Goal: Task Accomplishment & Management: Manage account settings

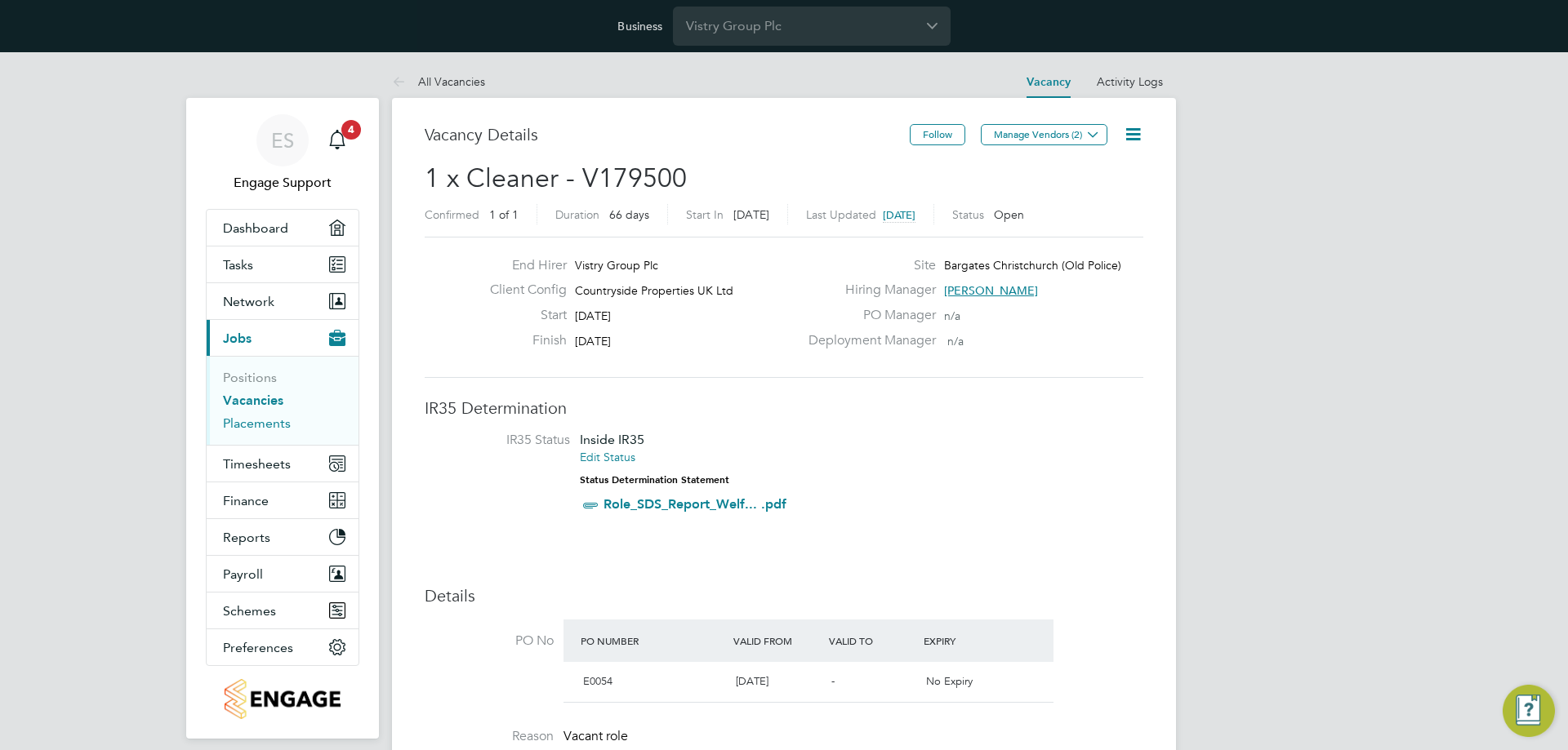
click at [267, 421] on link "Placements" at bounding box center [257, 424] width 68 height 16
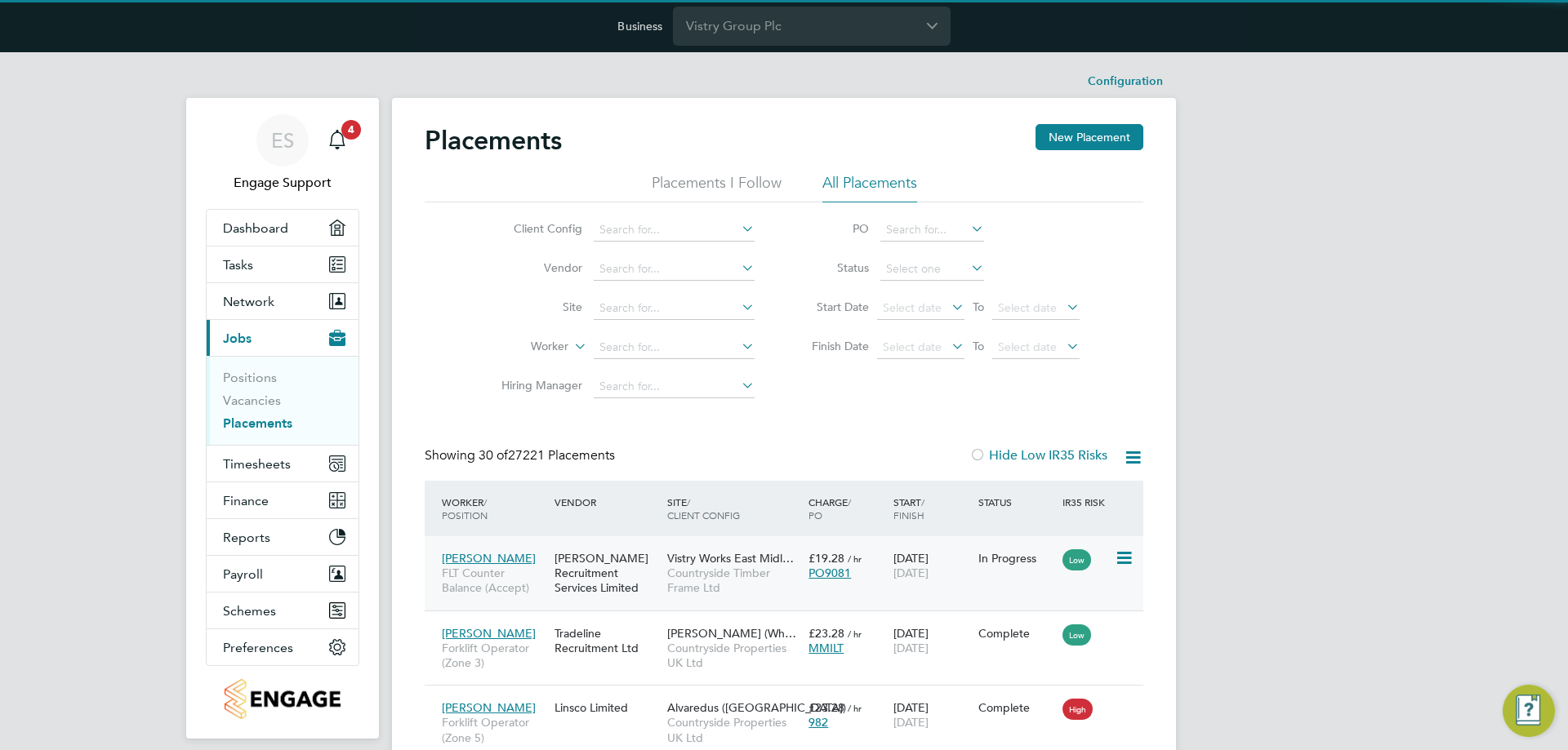
scroll to position [8, 8]
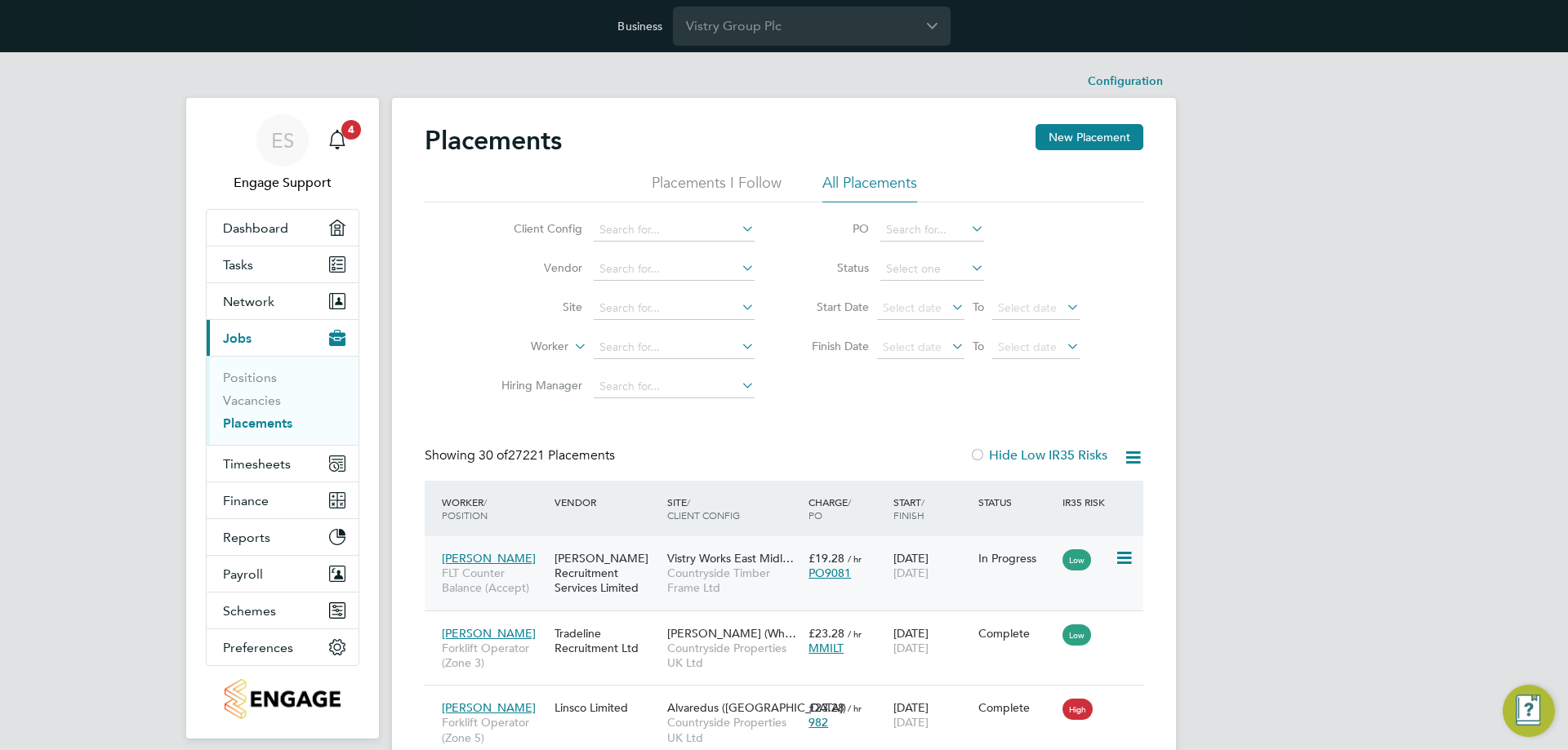
click at [870, 566] on div "PO9081" at bounding box center [847, 573] width 77 height 15
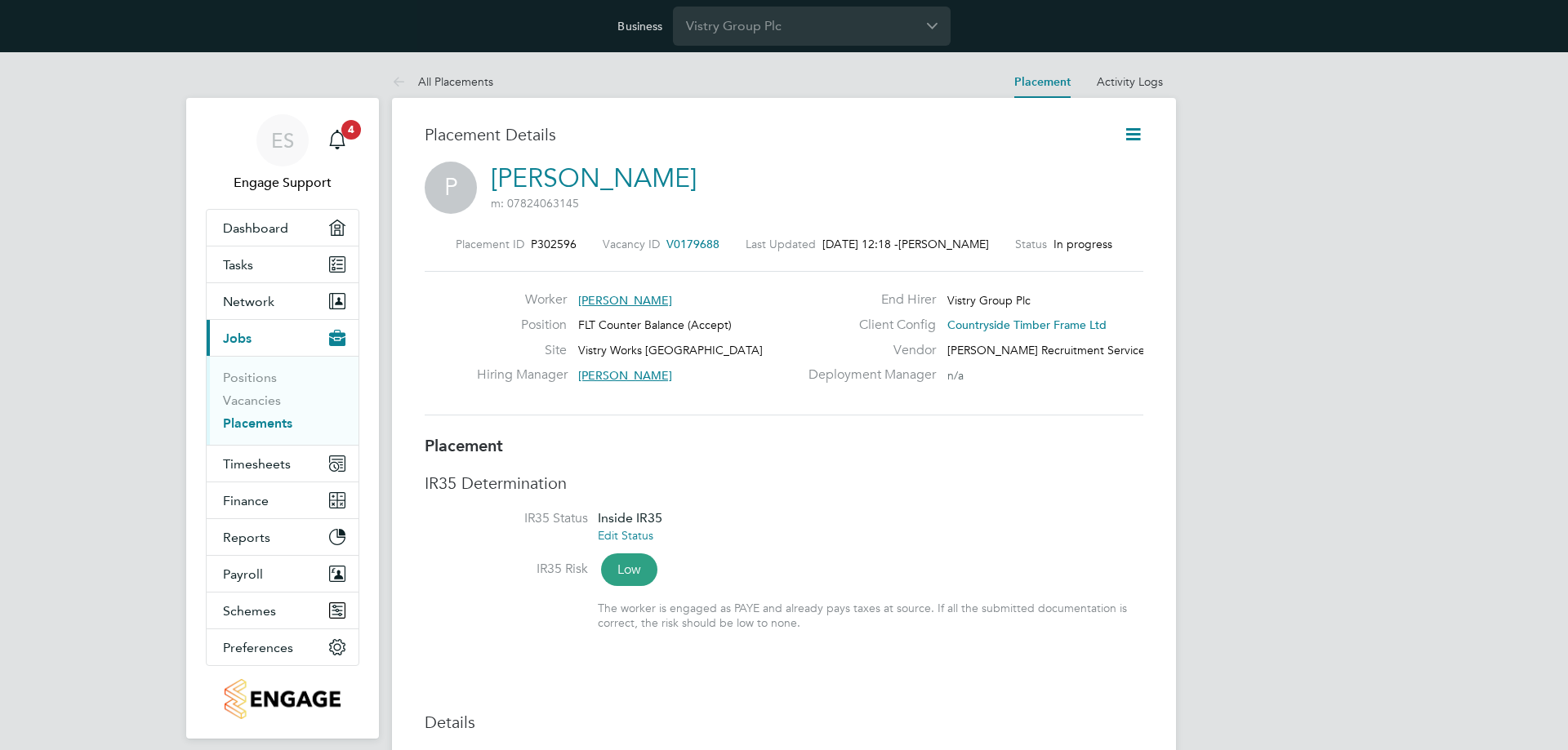
click at [1134, 131] on icon at bounding box center [1133, 134] width 21 height 21
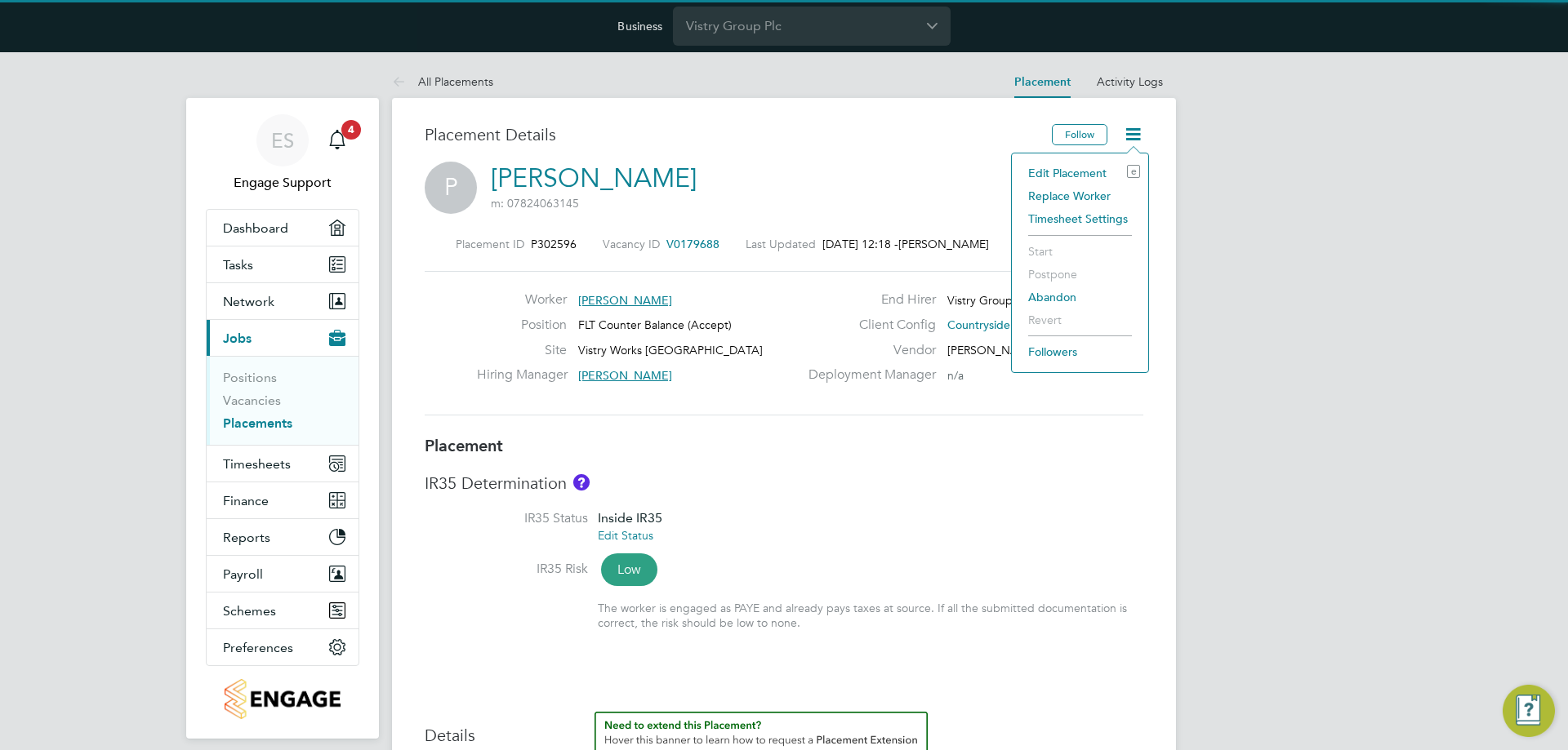
click at [1101, 171] on li "Edit Placement e" at bounding box center [1079, 173] width 120 height 23
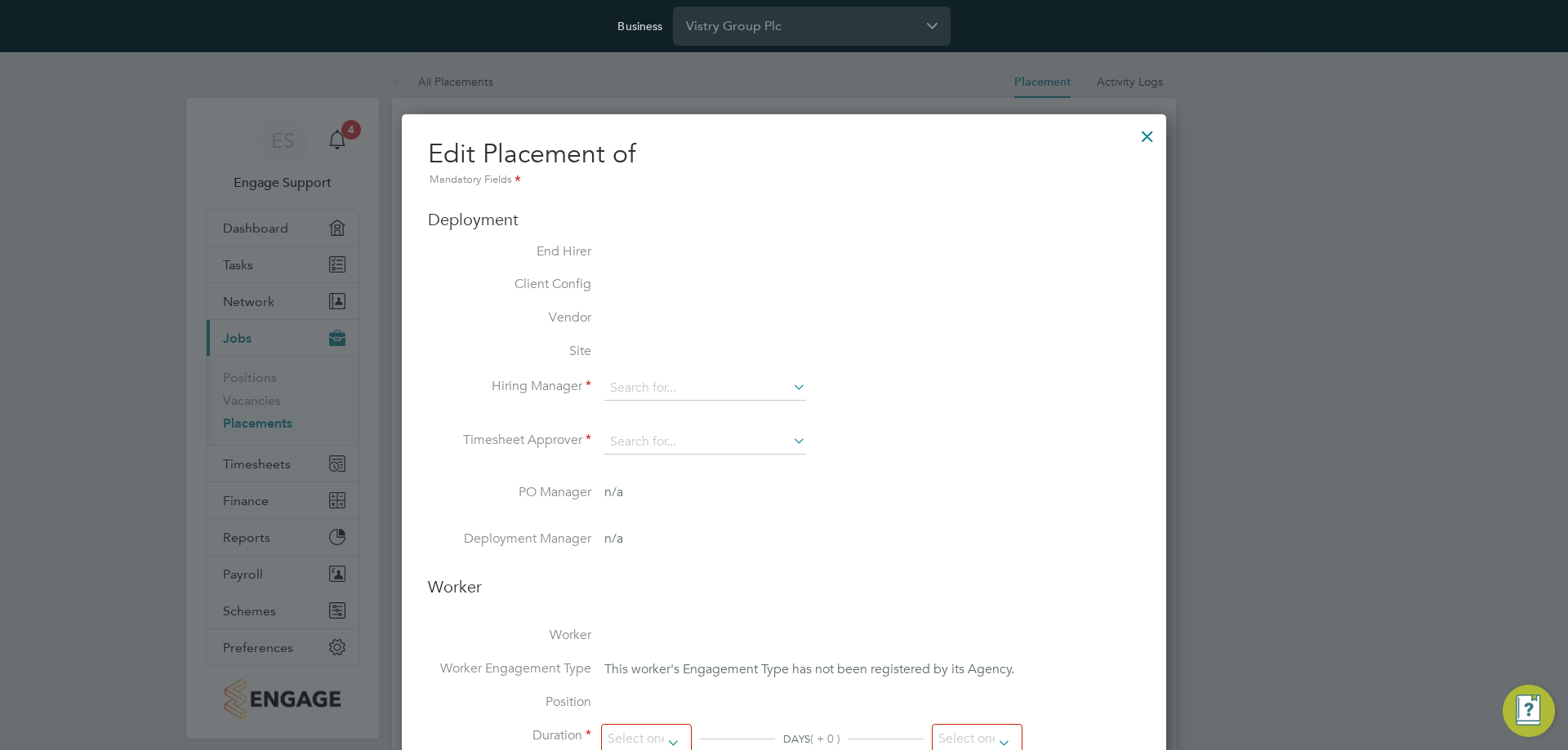
type input "James Gill"
type input "Dave Spiller"
type input "02 Sep 2025"
type input "05 Oct 2025"
type input "06:00"
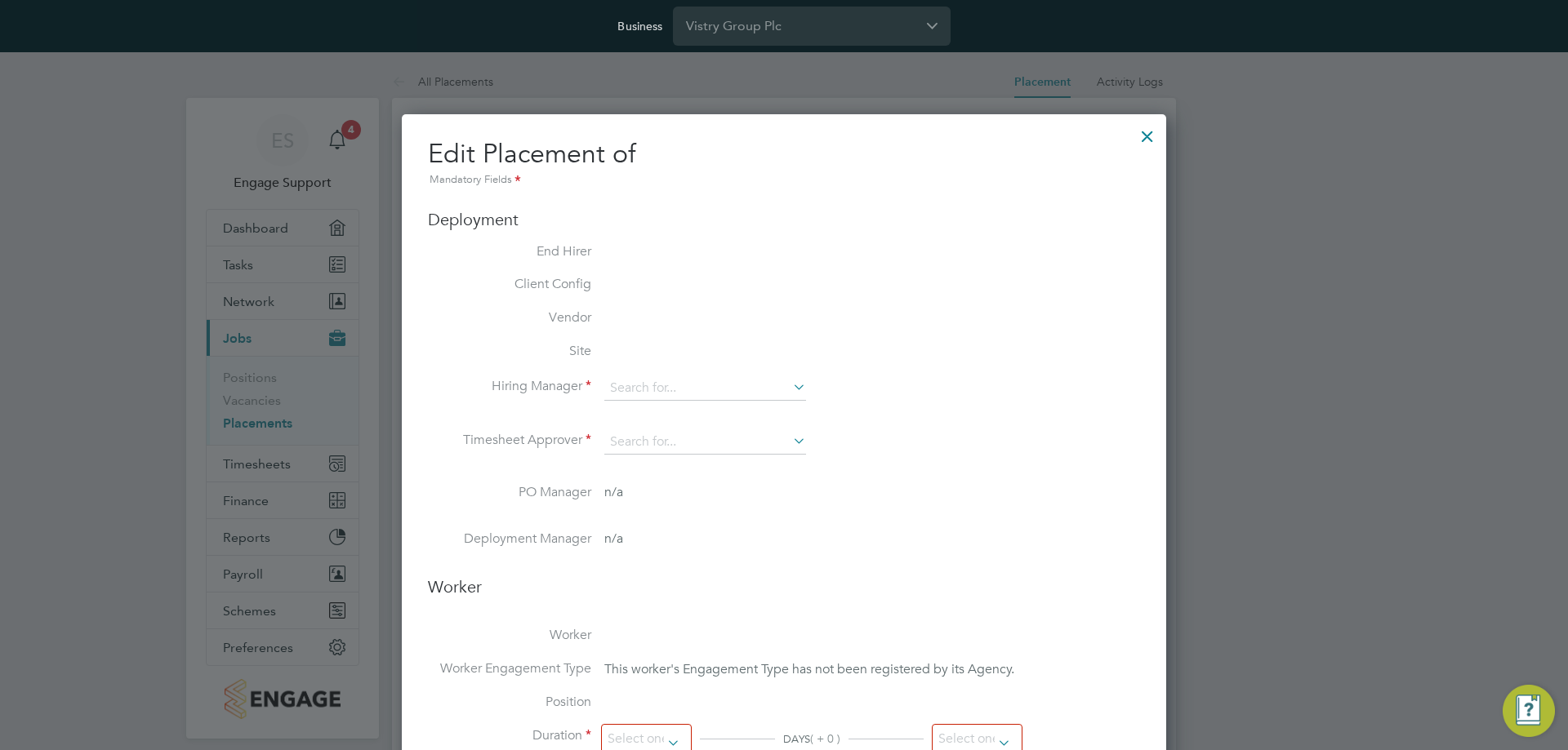
type input "14:00"
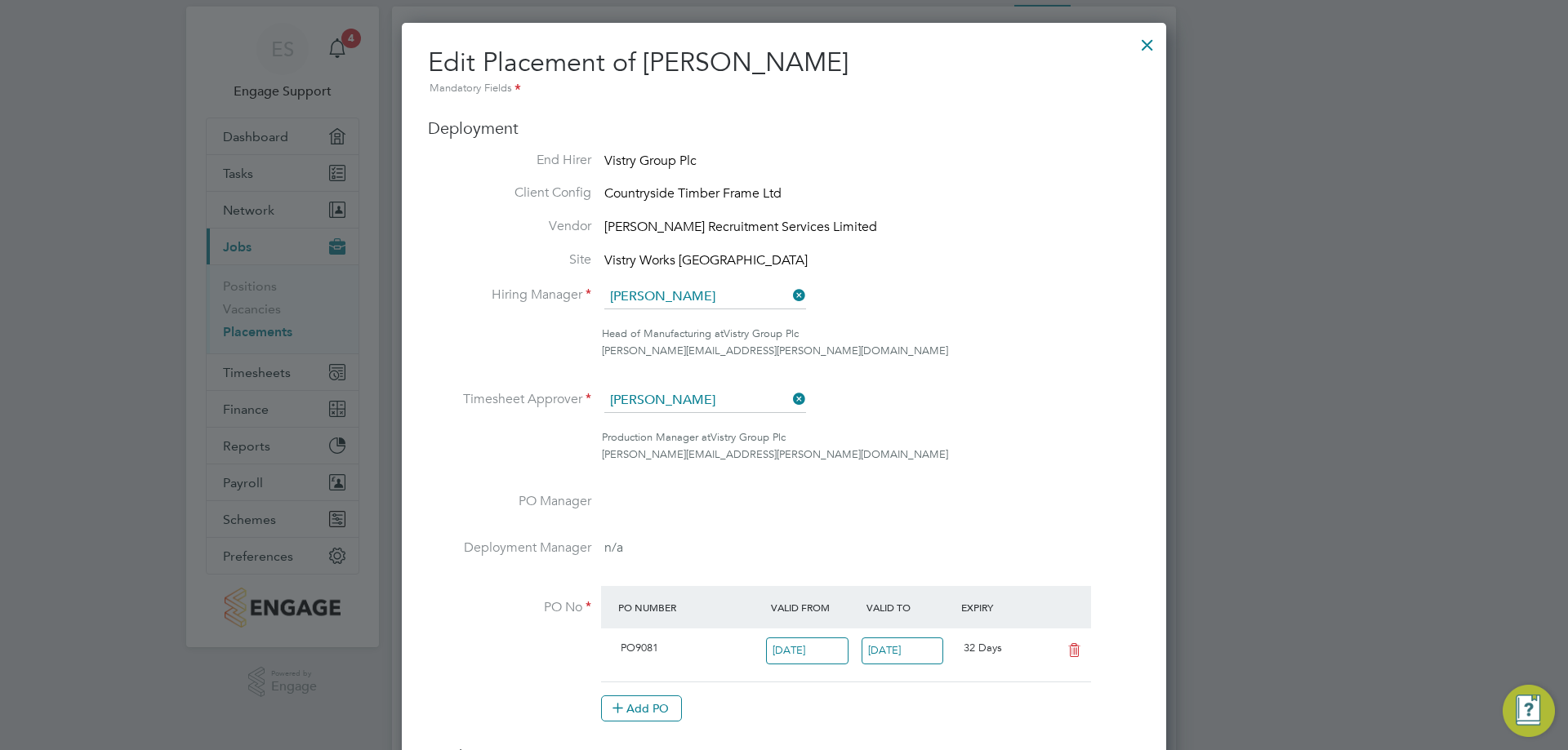
click at [1142, 47] on div at bounding box center [1148, 41] width 30 height 30
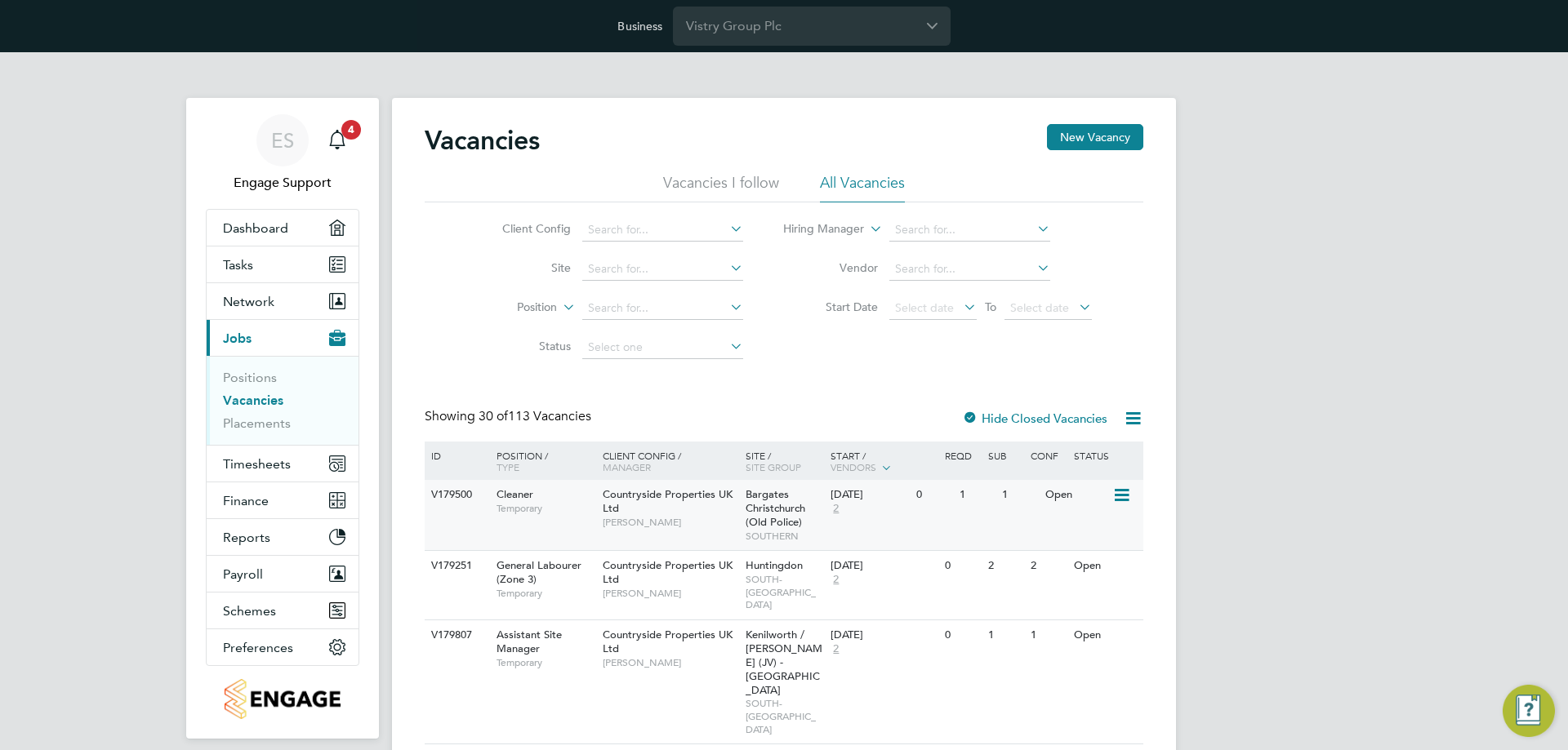
click at [636, 519] on span "[PERSON_NAME]" at bounding box center [670, 522] width 134 height 13
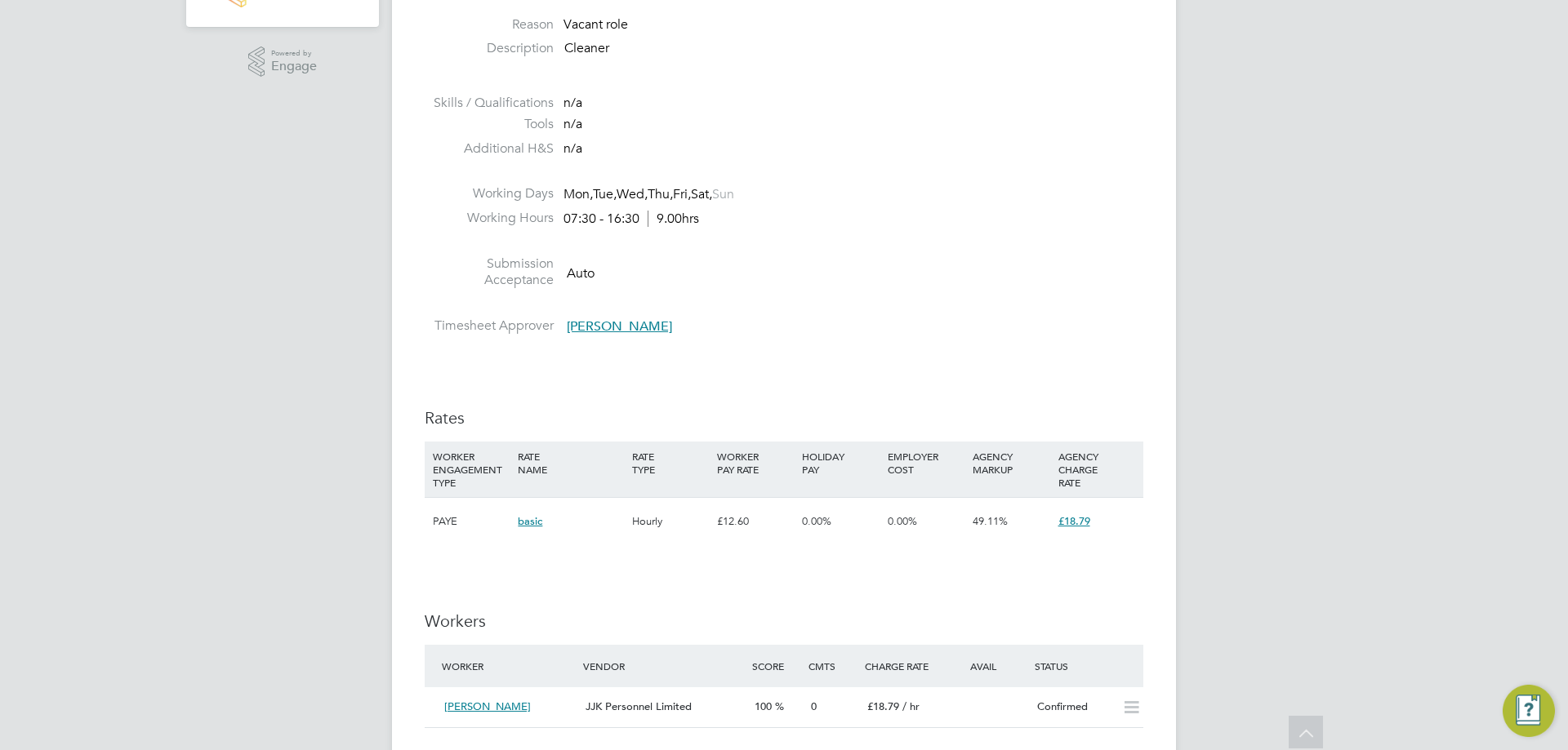
scroll to position [898, 0]
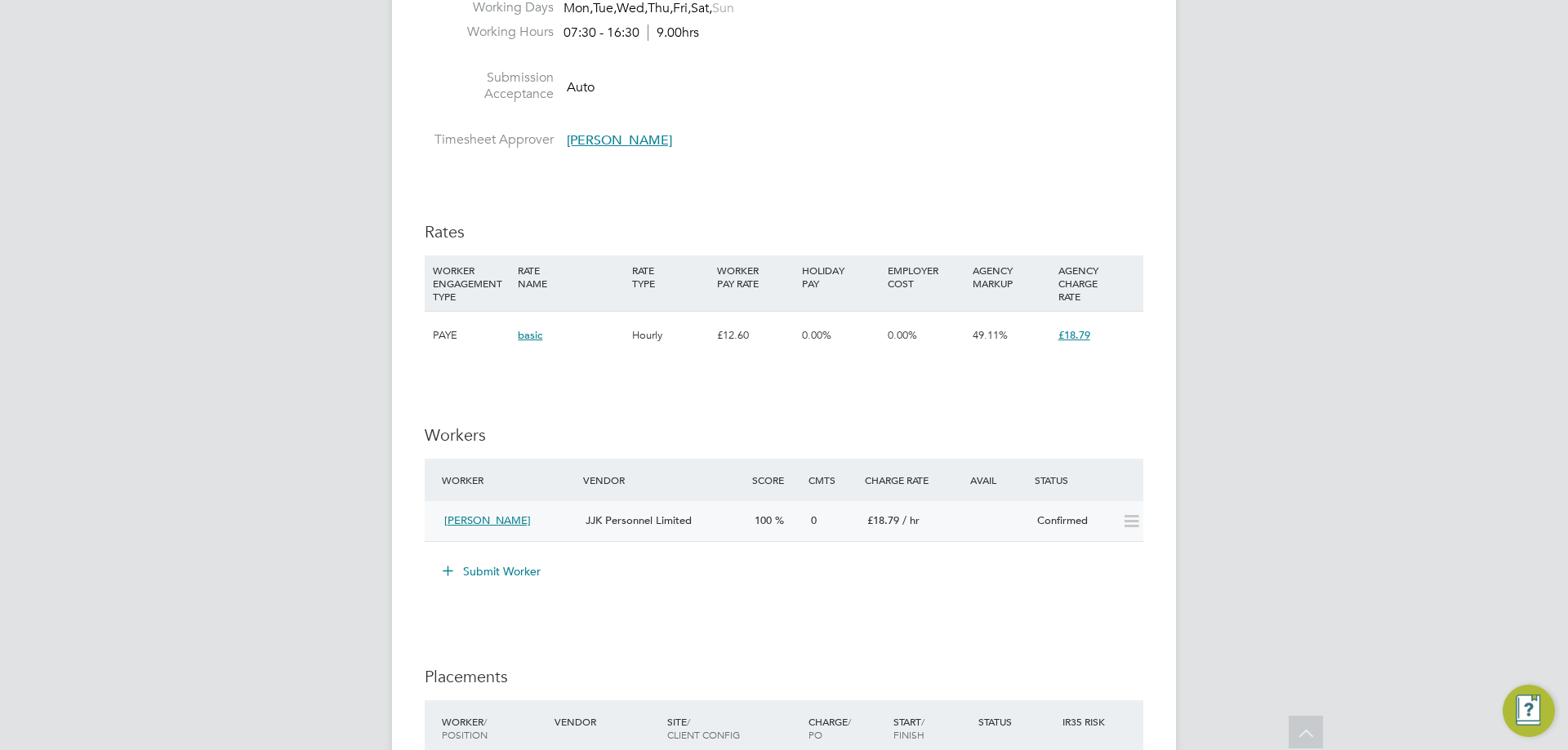
click at [554, 526] on div "Mariah Alexander" at bounding box center [508, 521] width 141 height 27
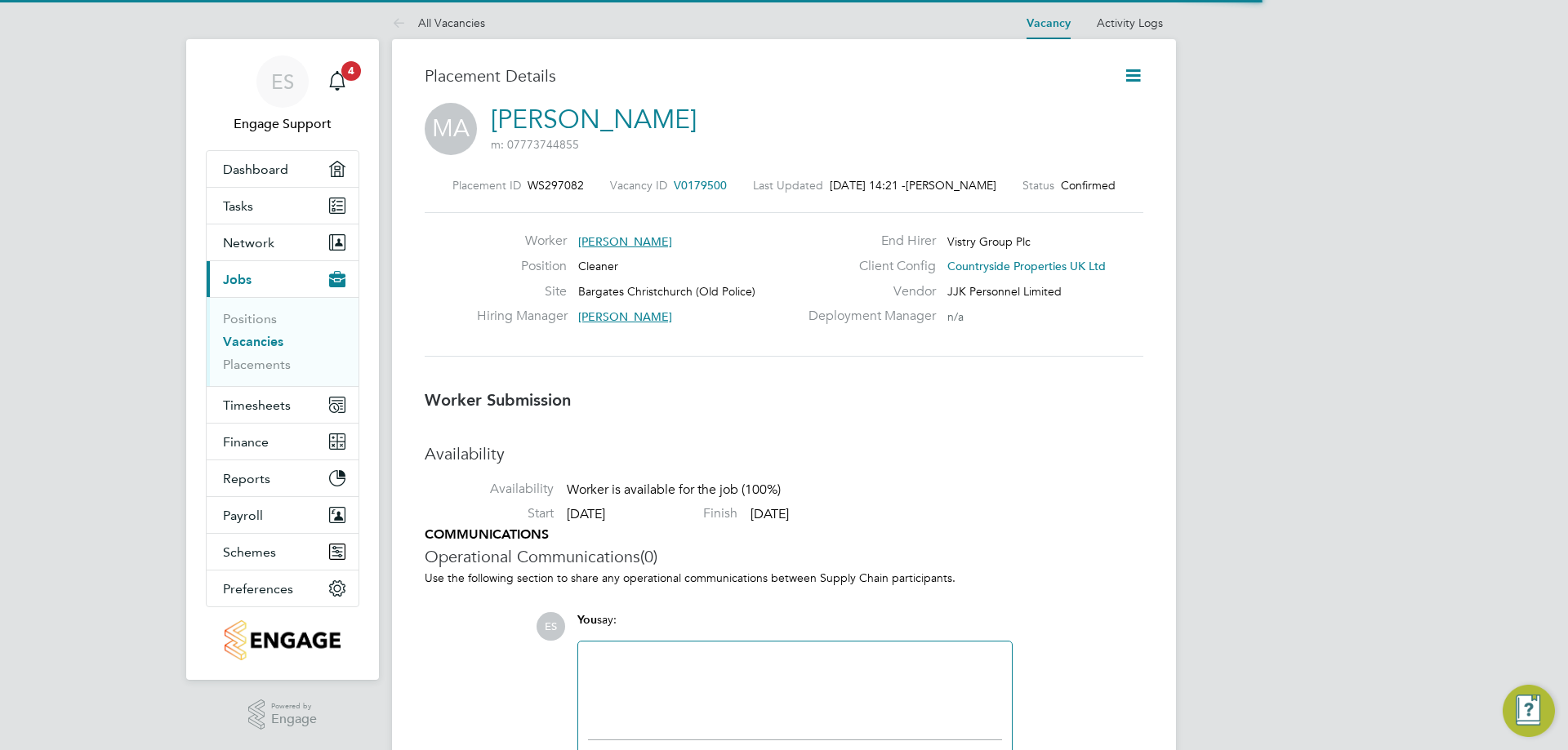
scroll to position [8, 8]
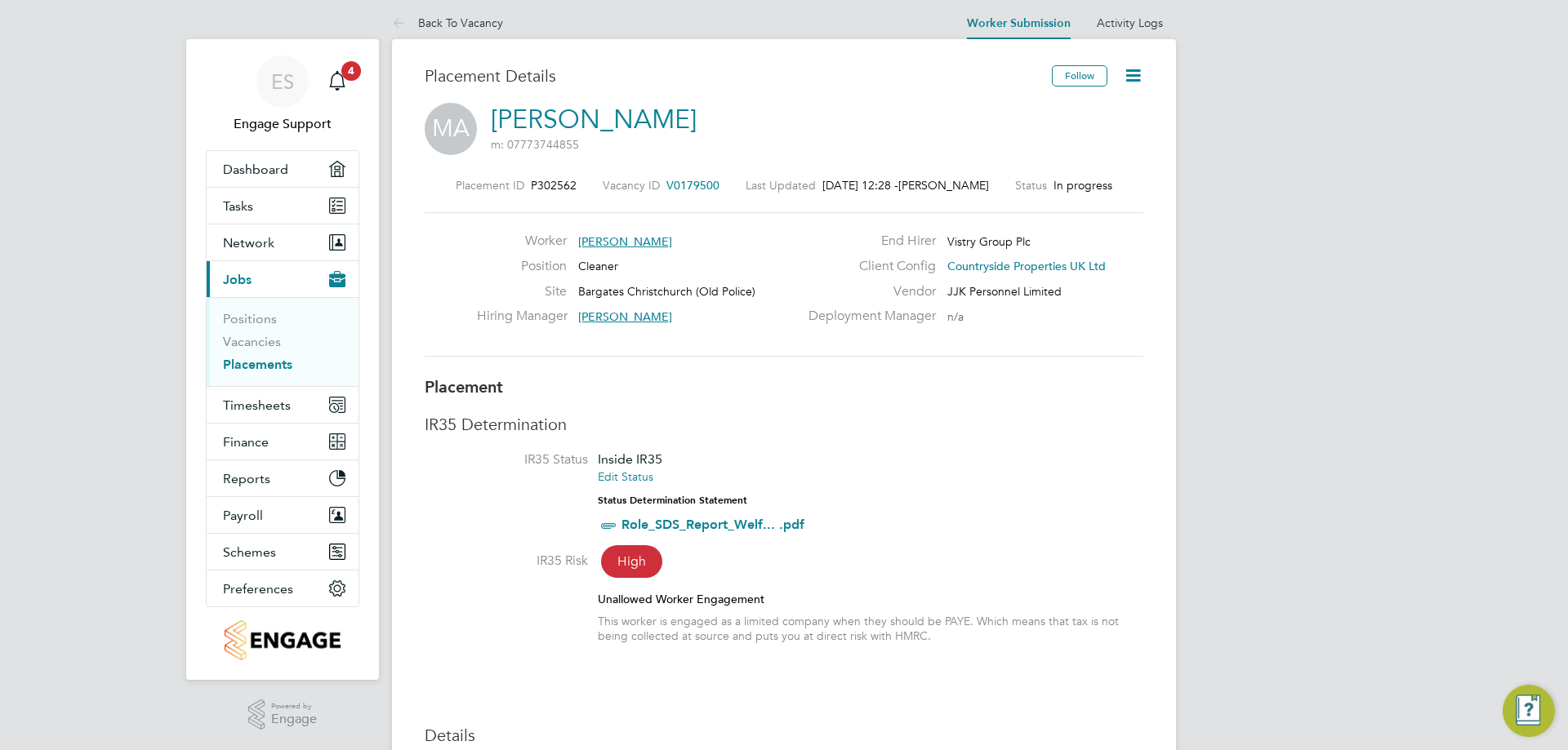
click at [1126, 72] on icon at bounding box center [1133, 76] width 21 height 21
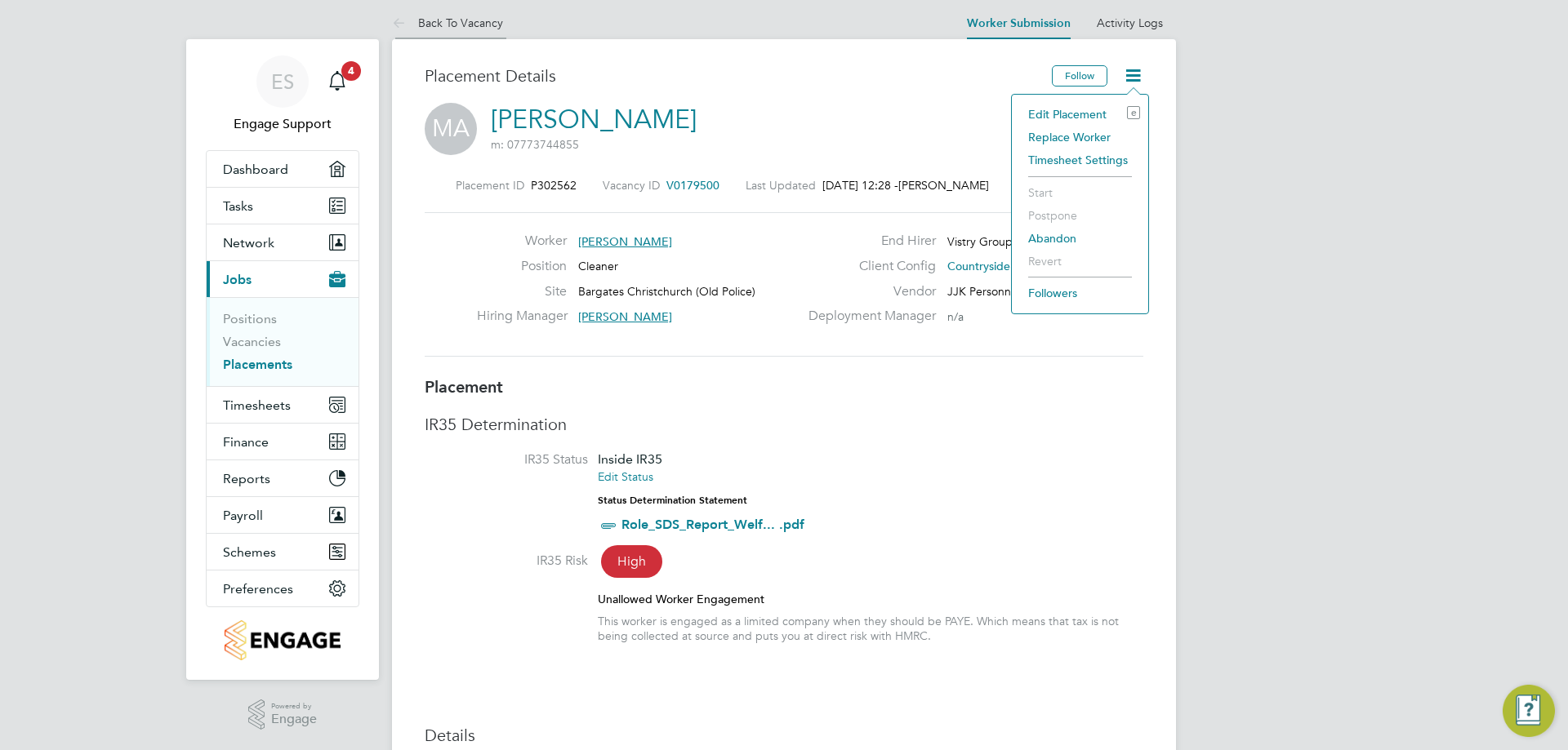
click at [454, 30] on li "Back To Vacancy" at bounding box center [448, 23] width 111 height 33
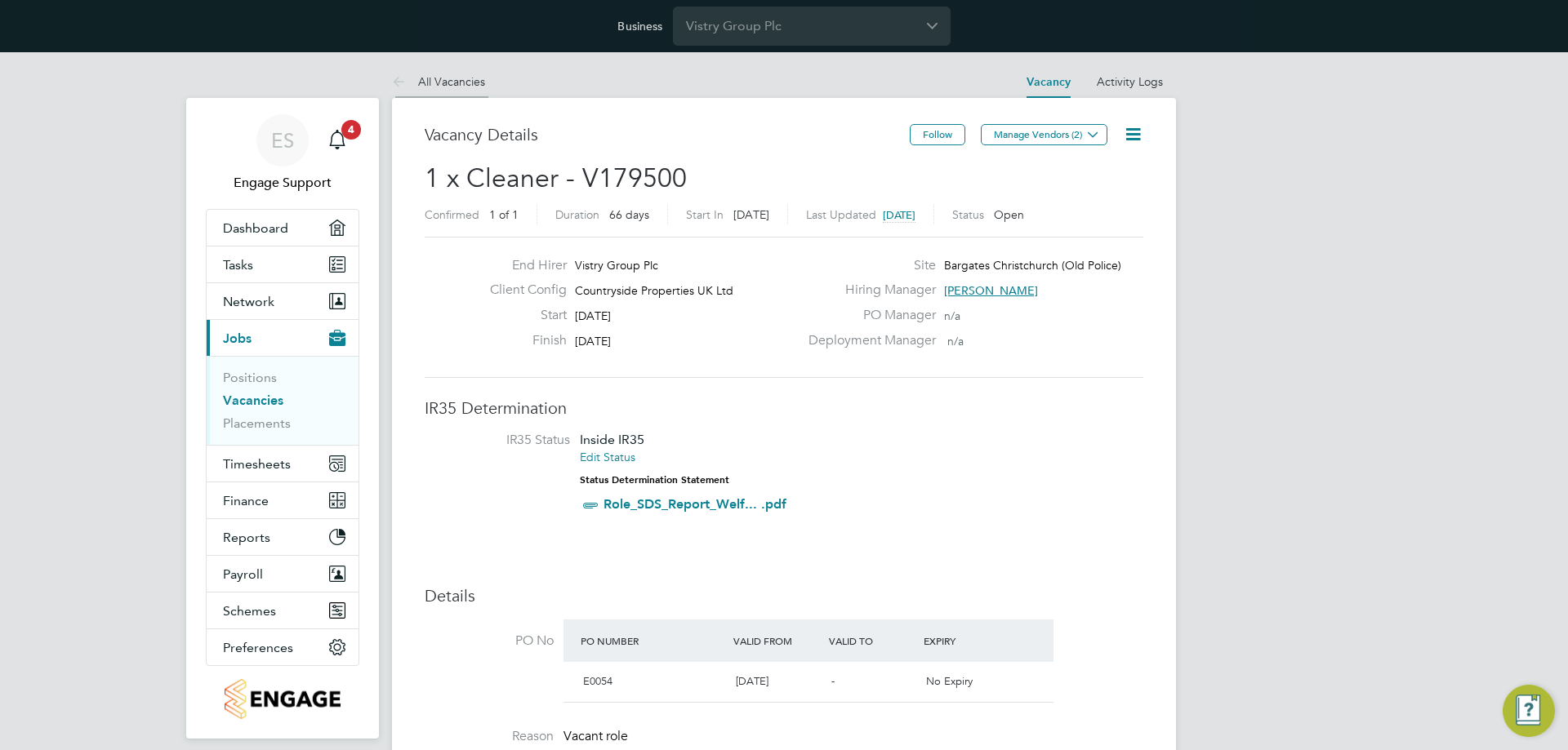
click at [464, 85] on link "All Vacancies" at bounding box center [439, 82] width 94 height 15
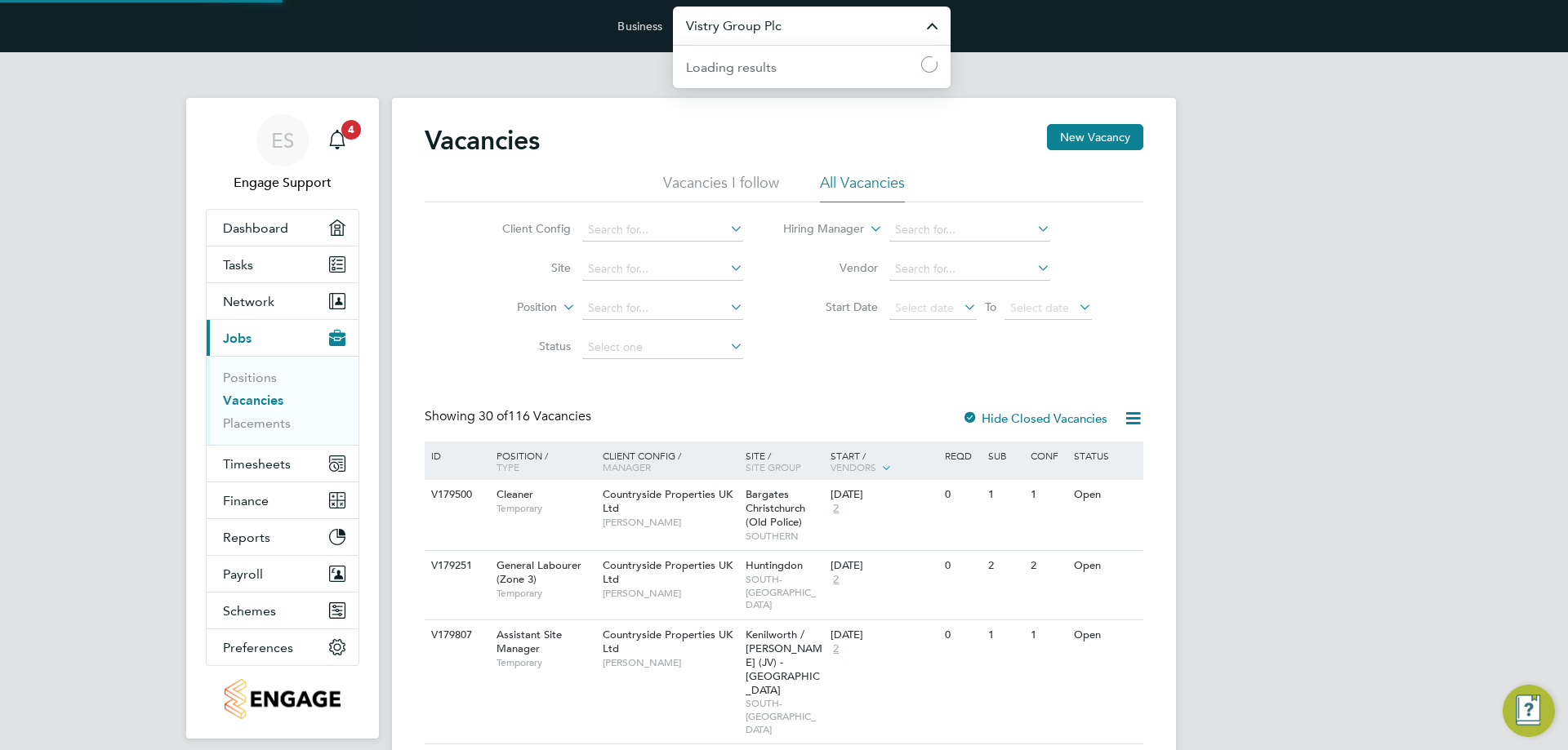
click at [796, 26] on input "Vistry Group Plc" at bounding box center [811, 26] width 278 height 39
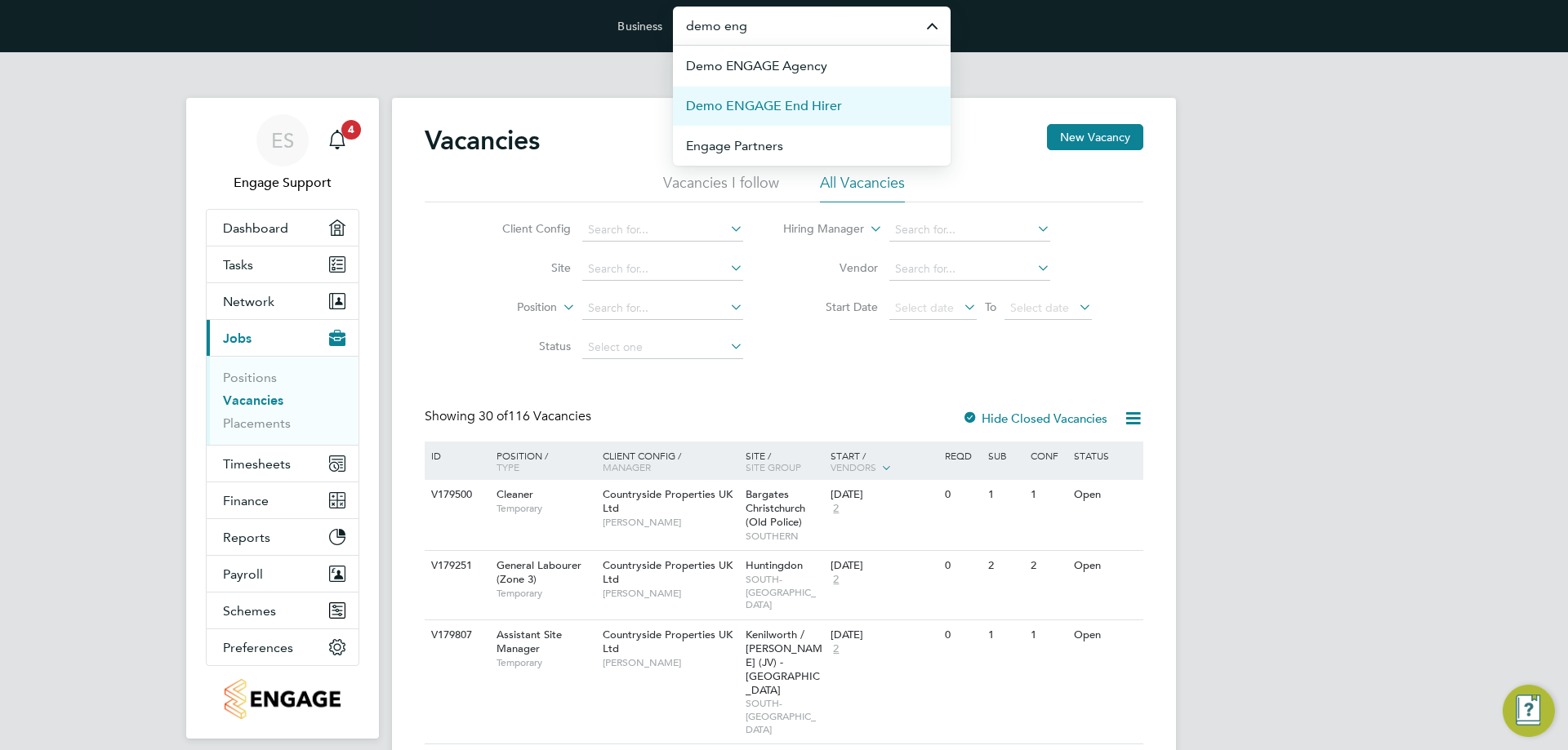
click at [786, 96] on span "Demo ENGAGE End Hirer" at bounding box center [764, 106] width 156 height 20
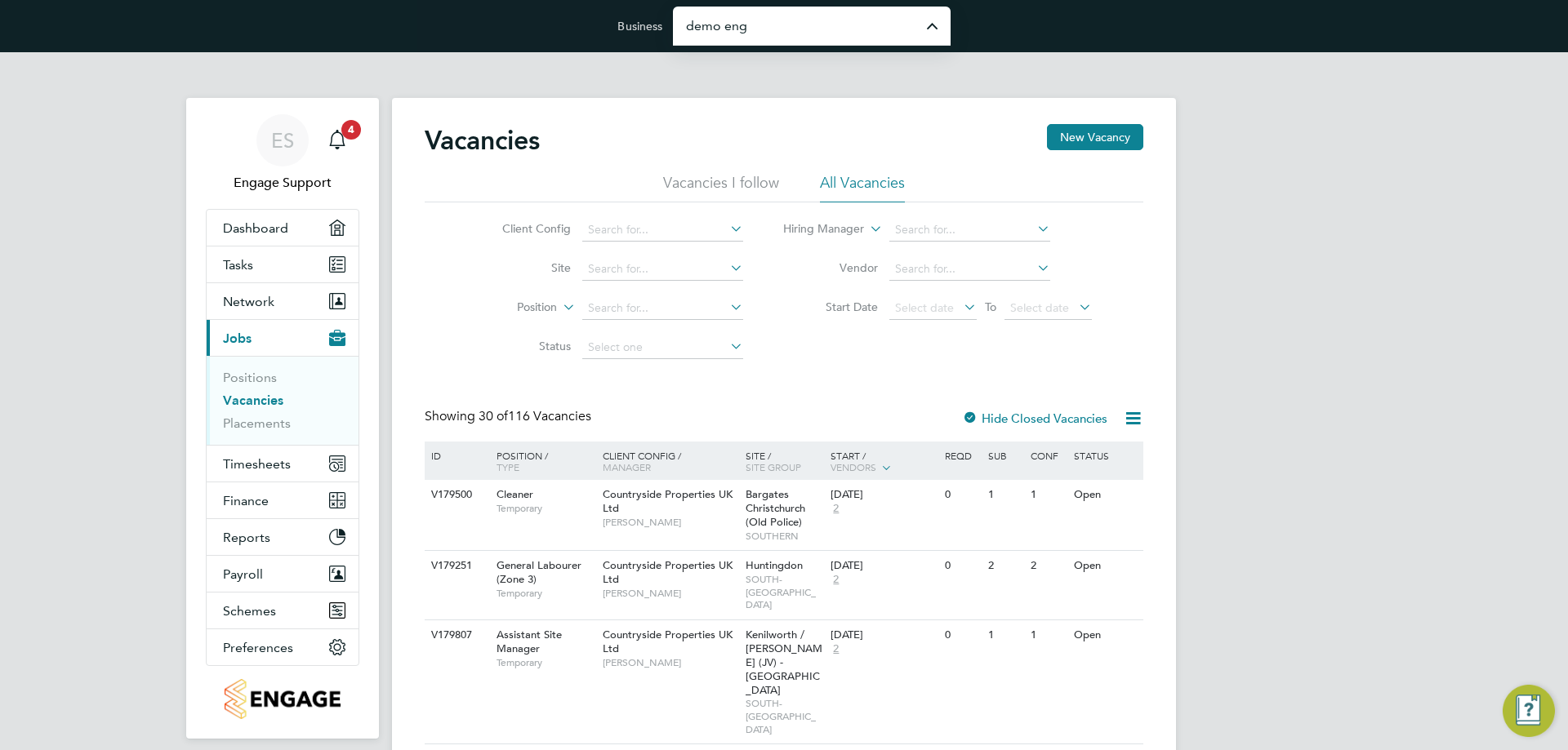
type input "Demo ENGAGE End Hirer"
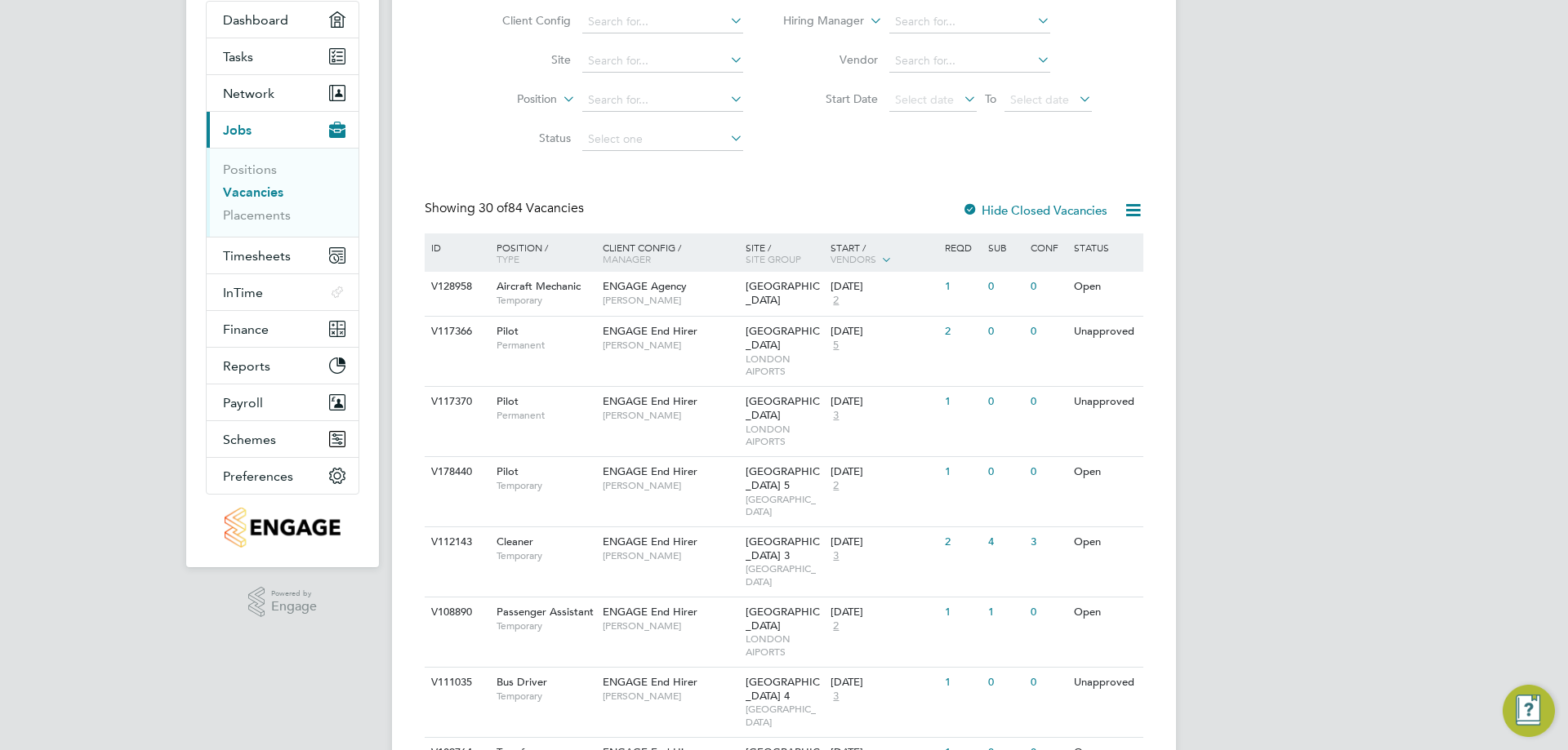
scroll to position [326, 0]
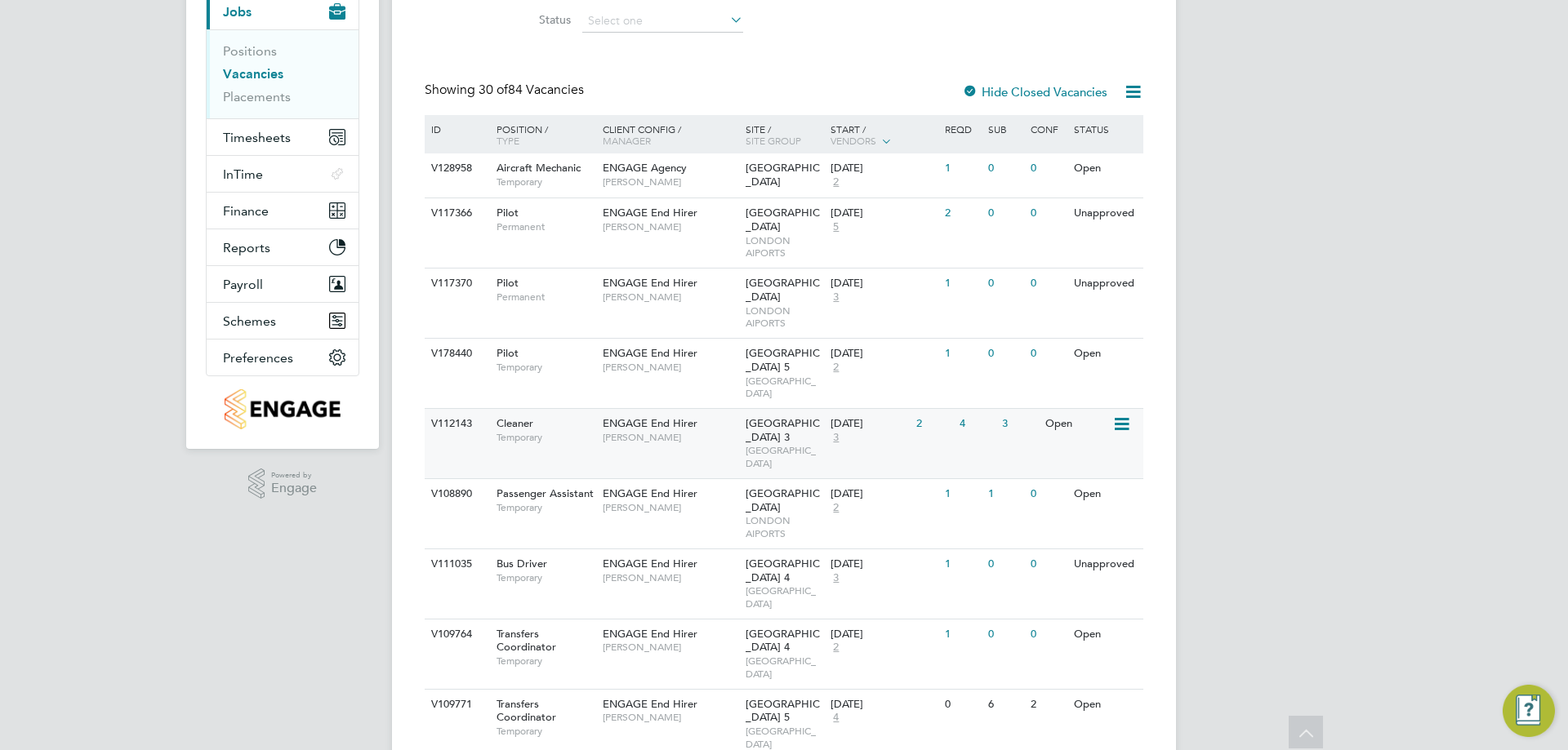
click at [716, 438] on div "ENGAGE End Hirer [PERSON_NAME]" at bounding box center [671, 430] width 143 height 43
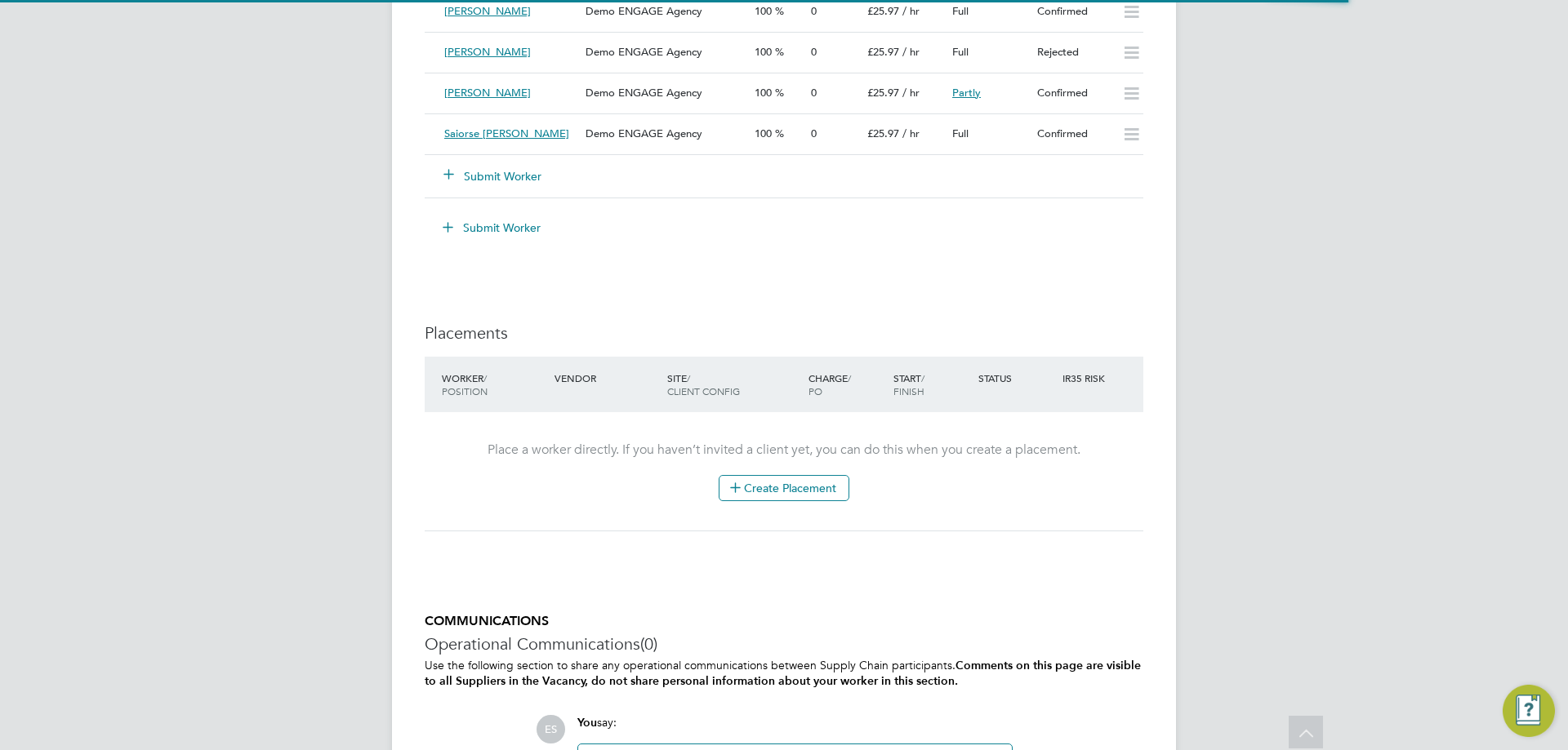
scroll to position [8, 8]
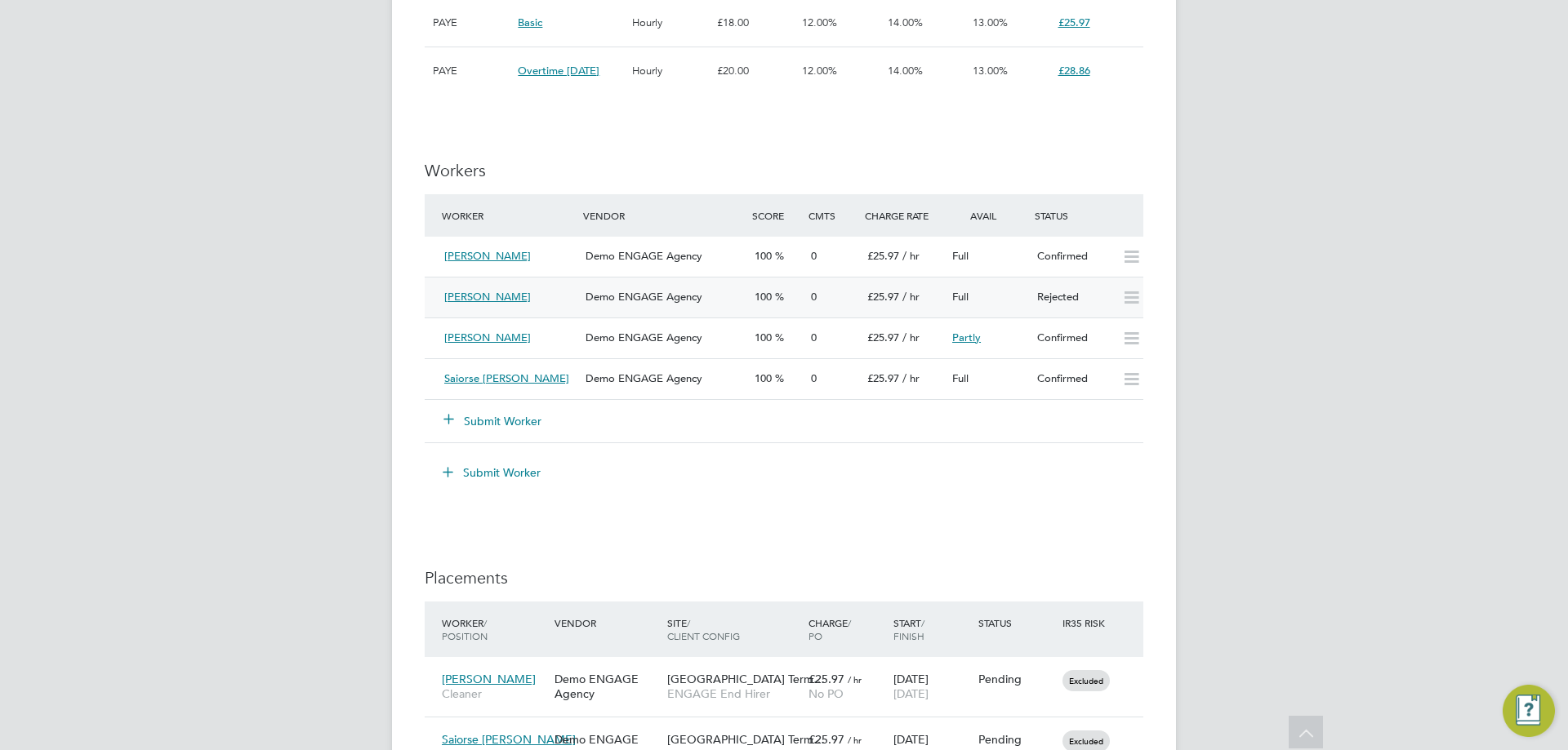
click at [693, 291] on span "Demo ENGAGE Agency" at bounding box center [644, 296] width 116 height 14
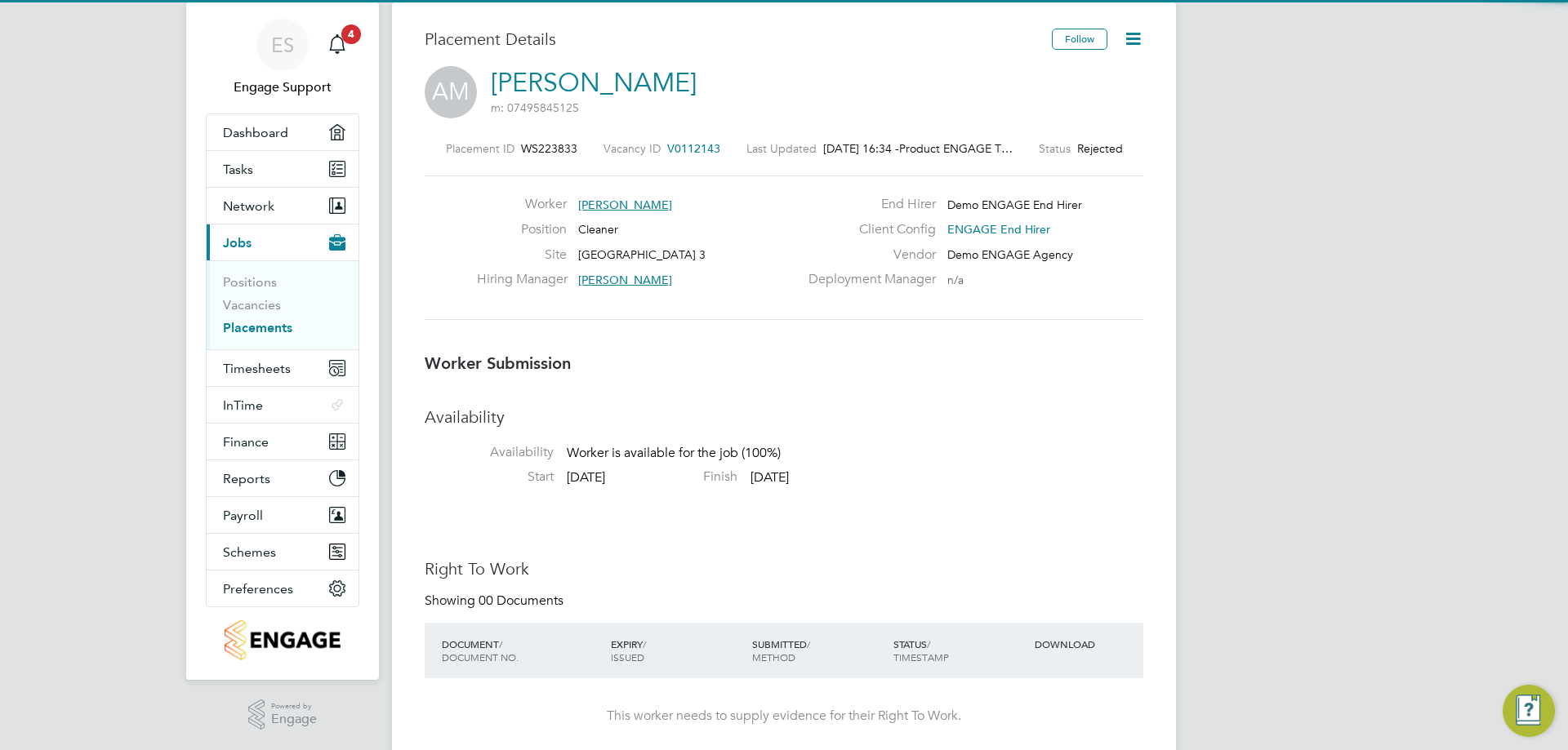
click at [1132, 34] on icon at bounding box center [1133, 39] width 21 height 21
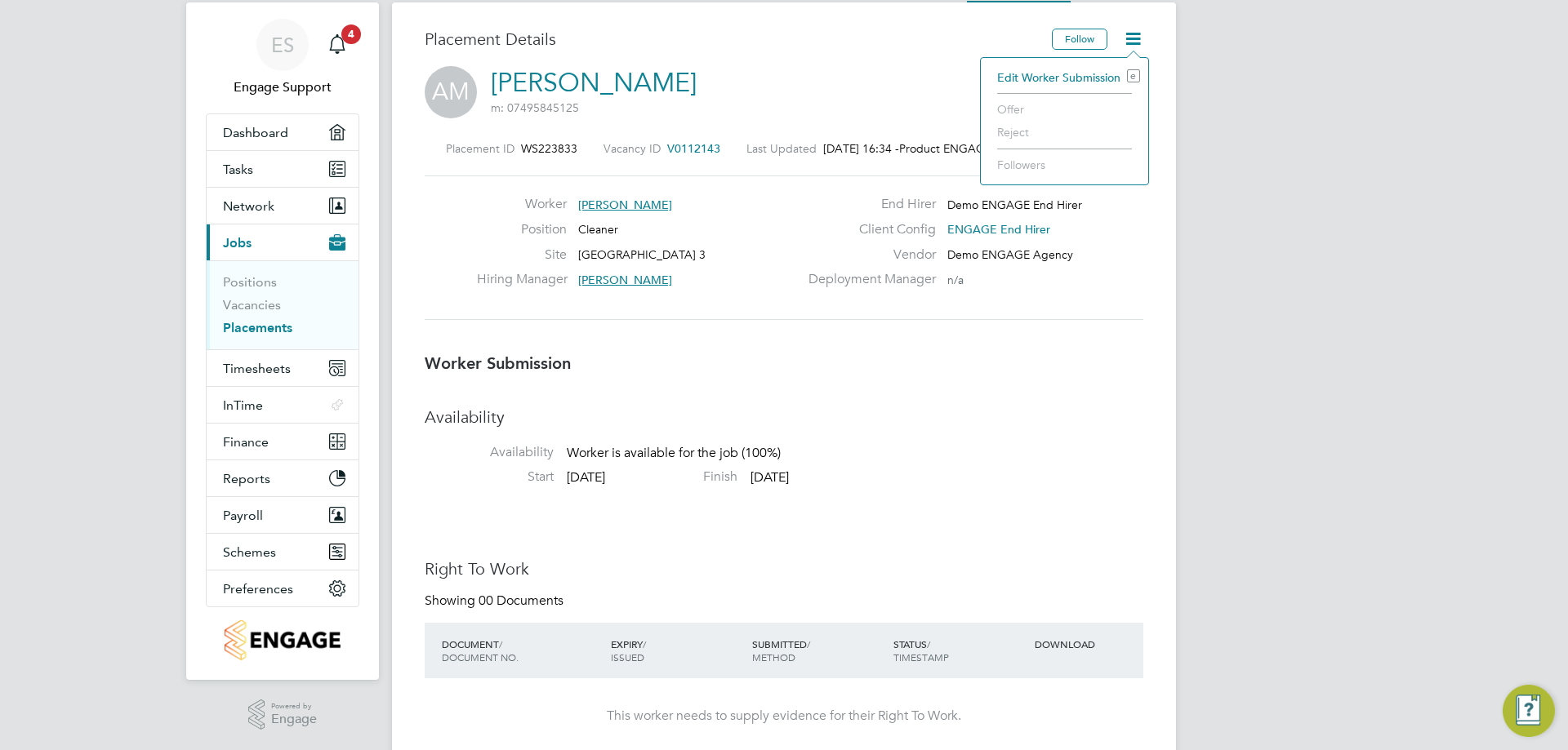
click at [1047, 76] on li "Edit Worker Submission e" at bounding box center [1065, 77] width 151 height 23
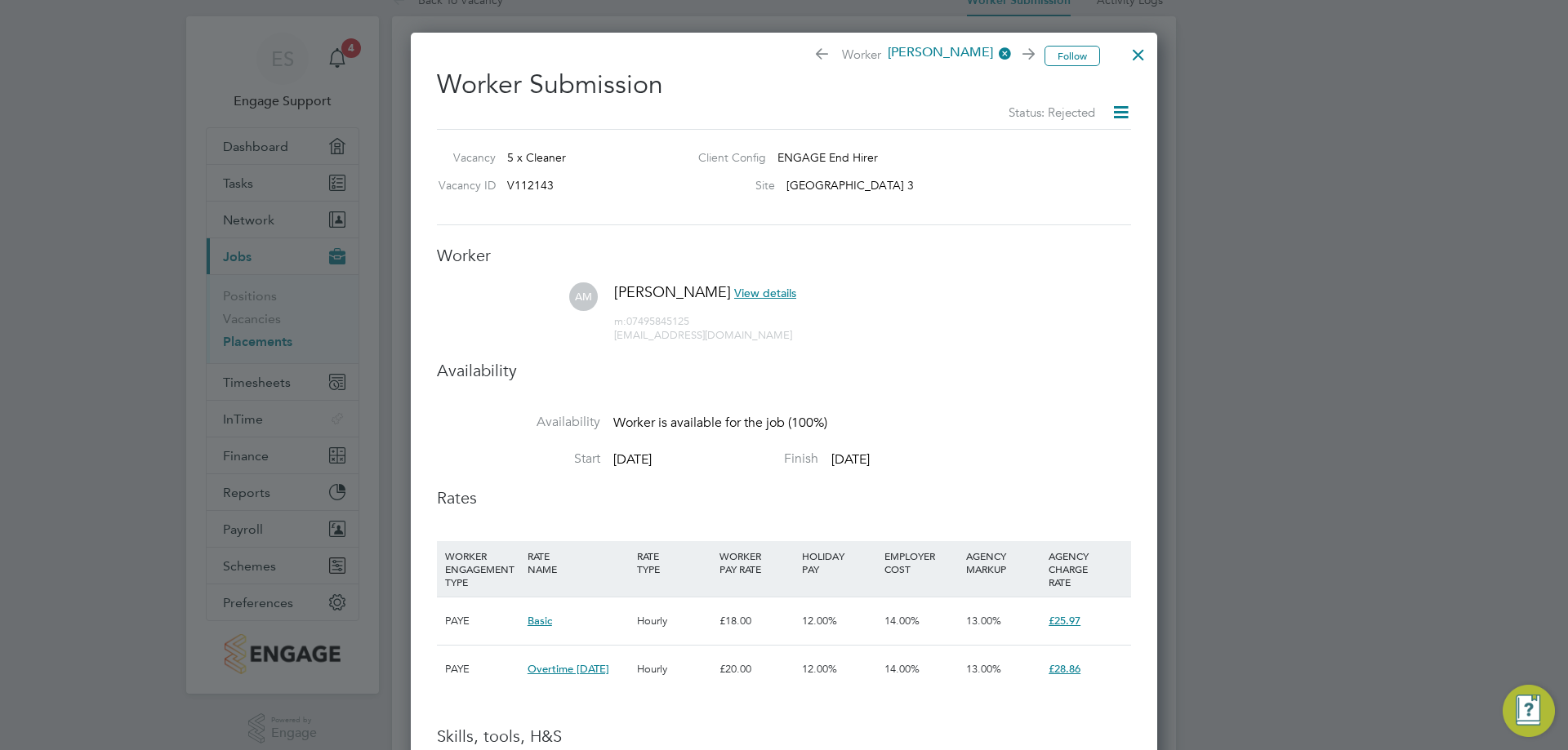
click at [1136, 53] on div at bounding box center [1139, 51] width 30 height 30
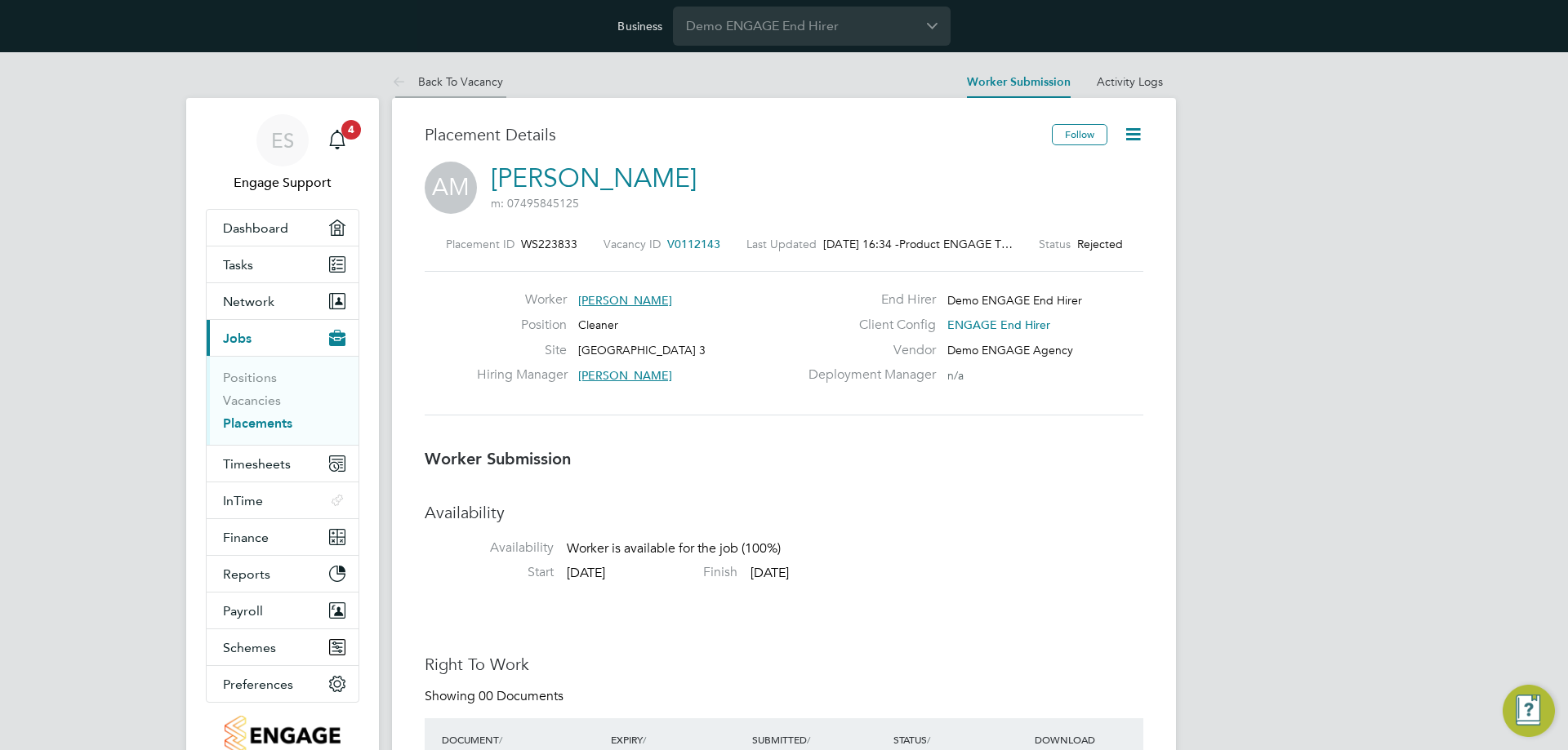
click at [488, 80] on link "Back To Vacancy" at bounding box center [448, 82] width 111 height 15
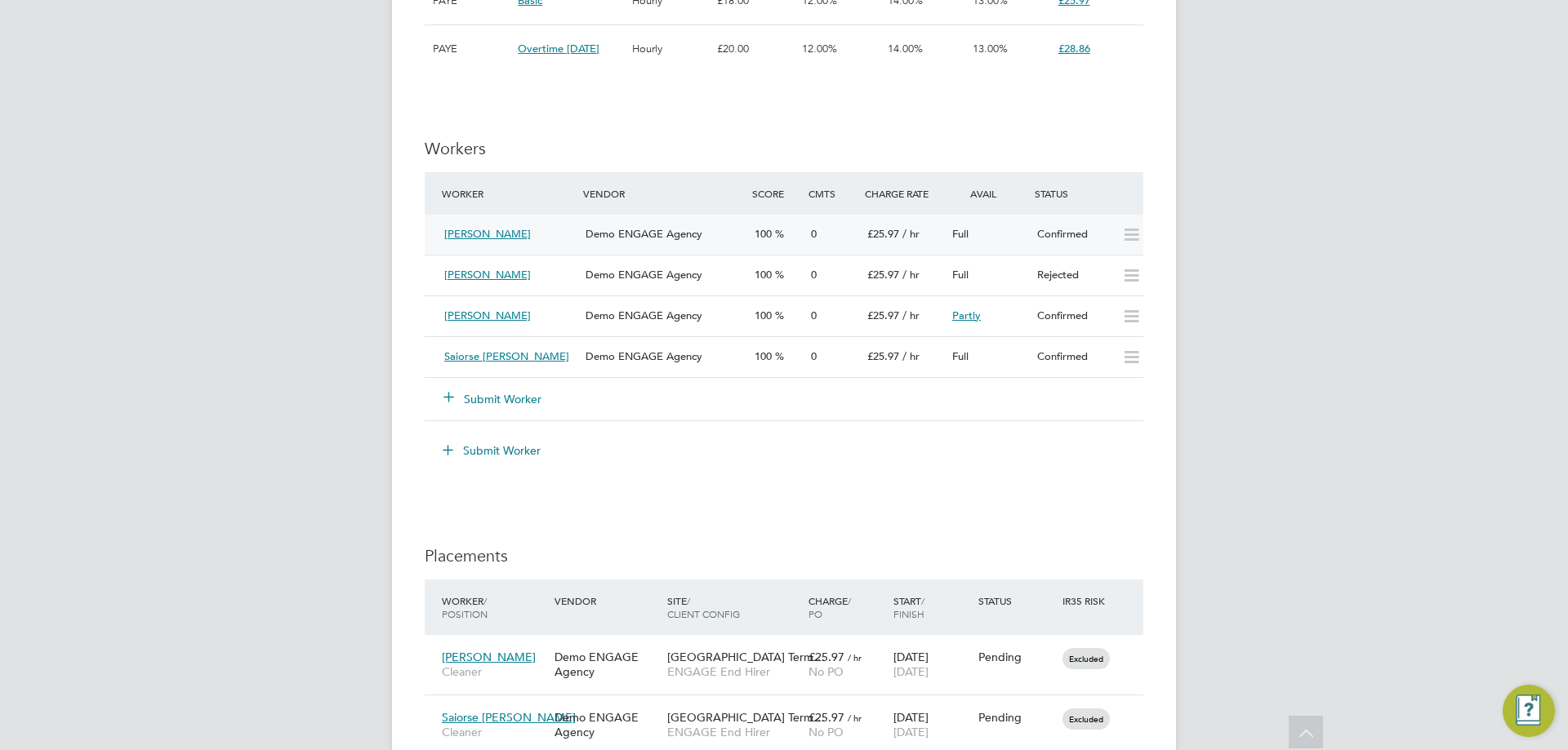
click at [1049, 229] on div "Confirmed" at bounding box center [1073, 234] width 85 height 27
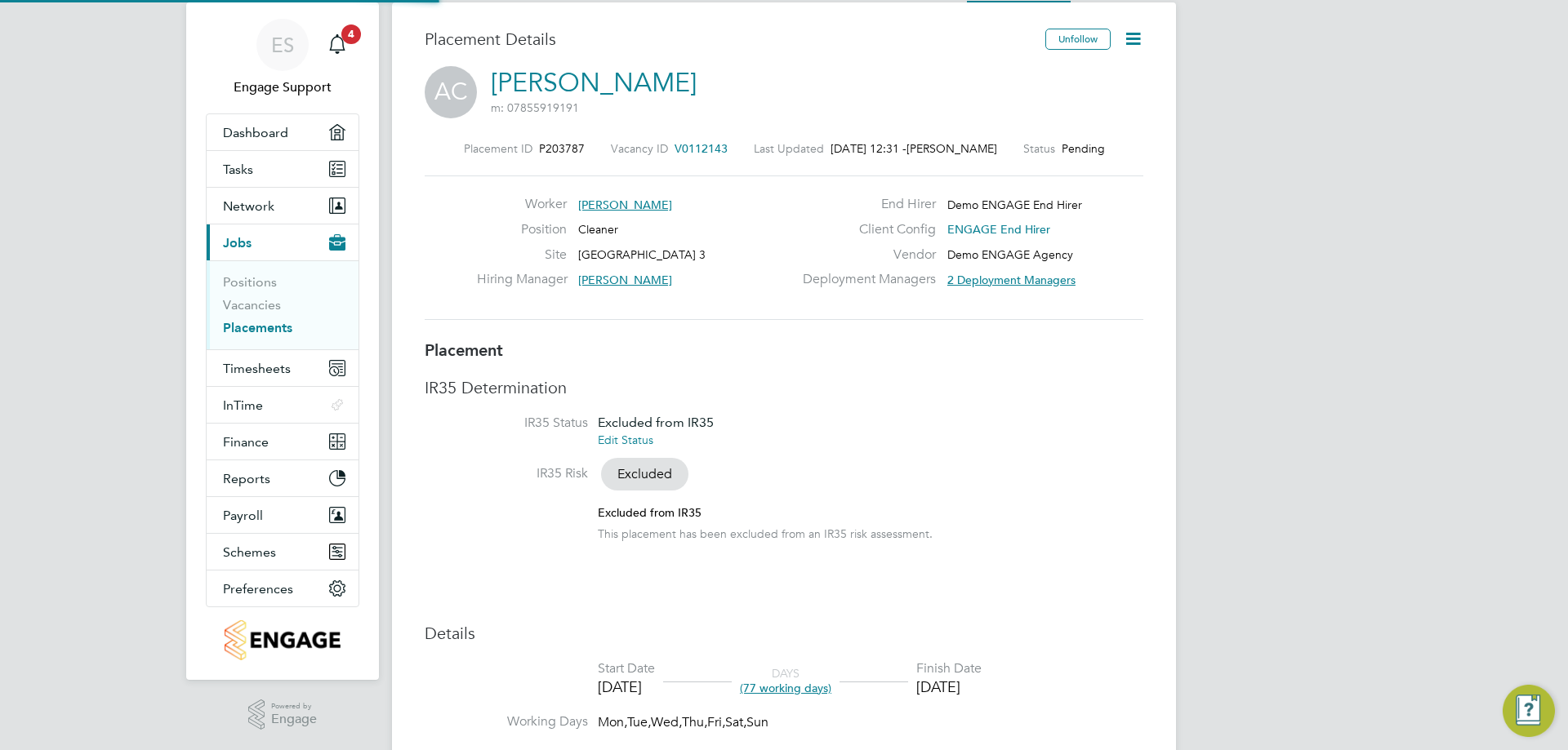
click at [1128, 45] on icon at bounding box center [1133, 39] width 21 height 21
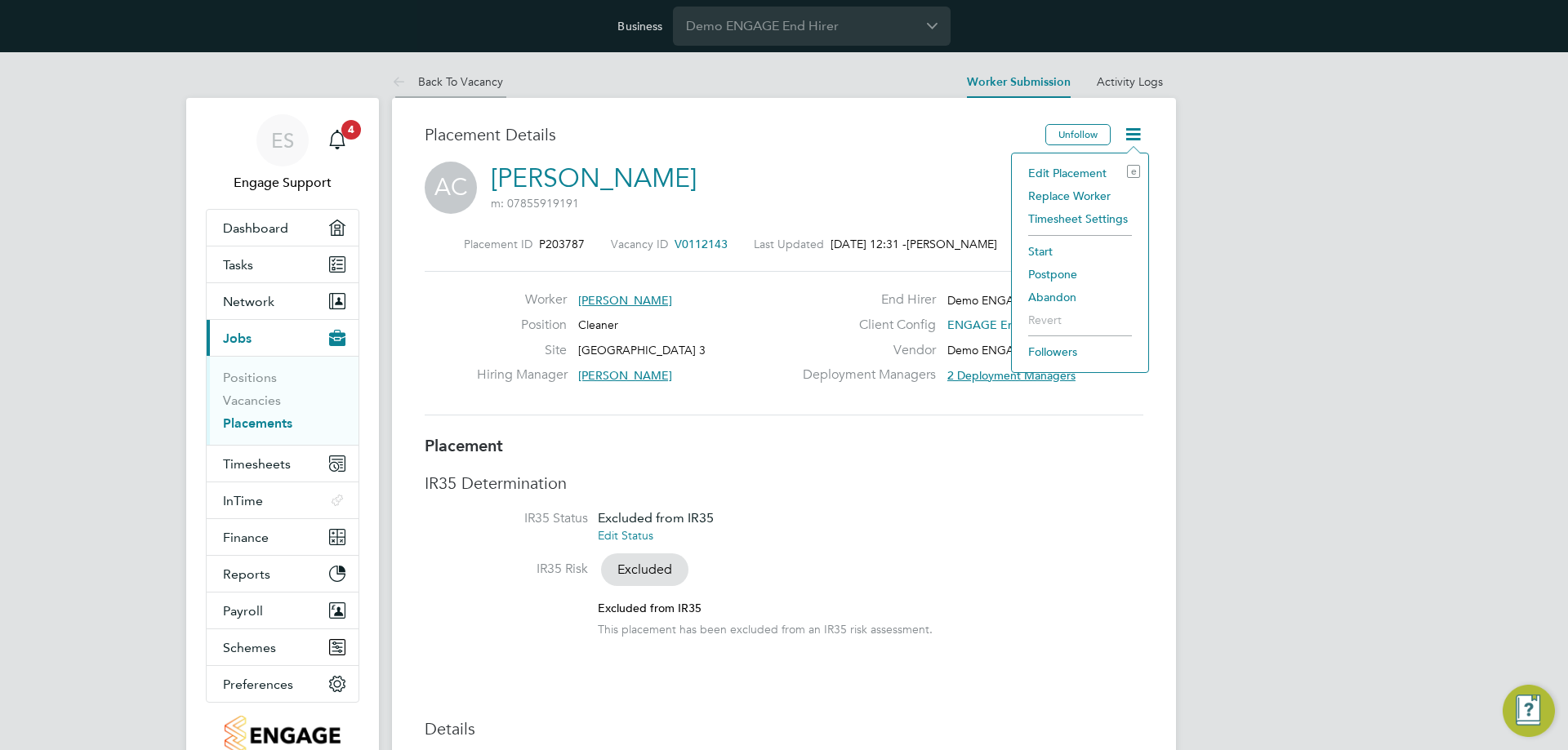
click at [469, 80] on link "Back To Vacancy" at bounding box center [448, 82] width 111 height 15
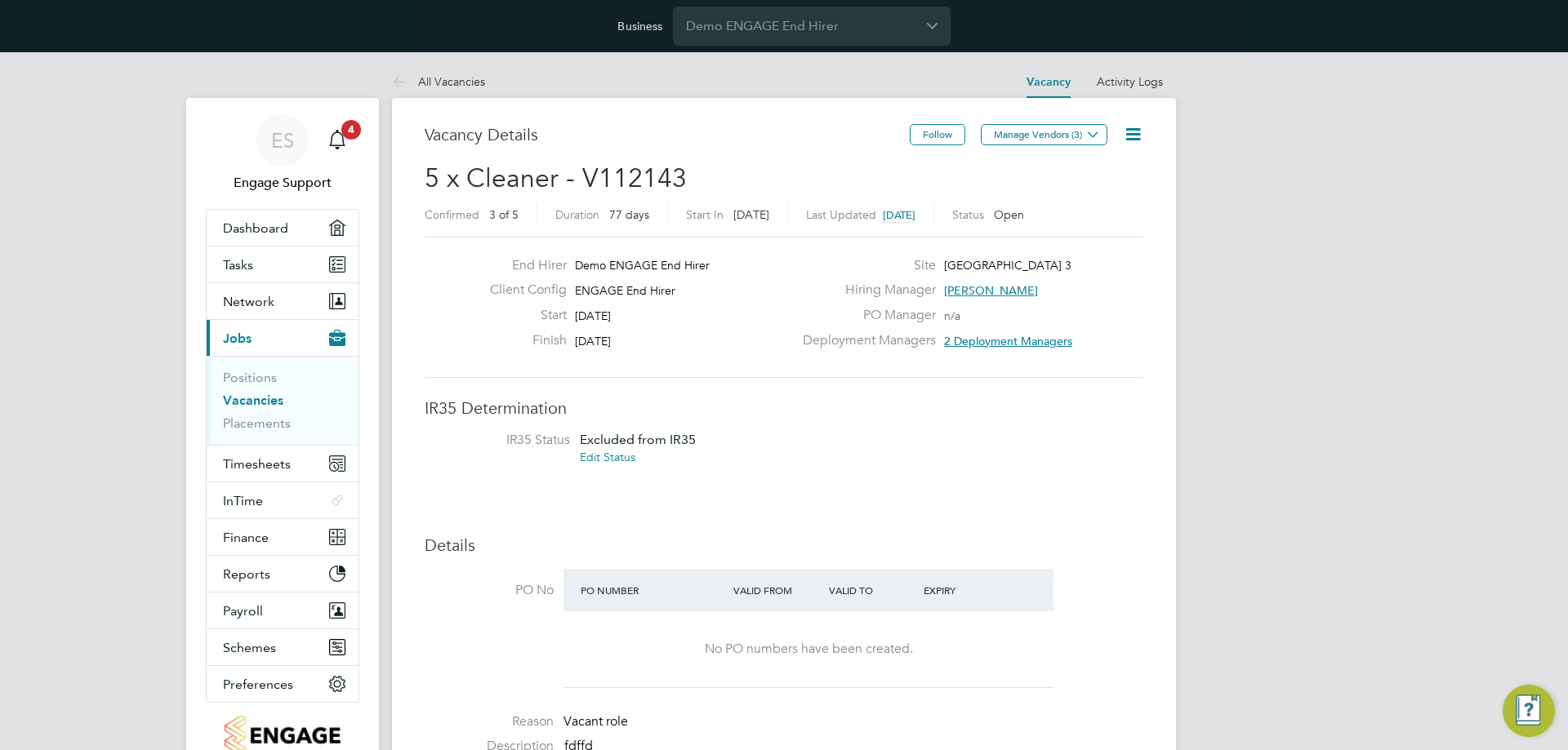
click at [257, 401] on link "Vacancies" at bounding box center [253, 401] width 61 height 16
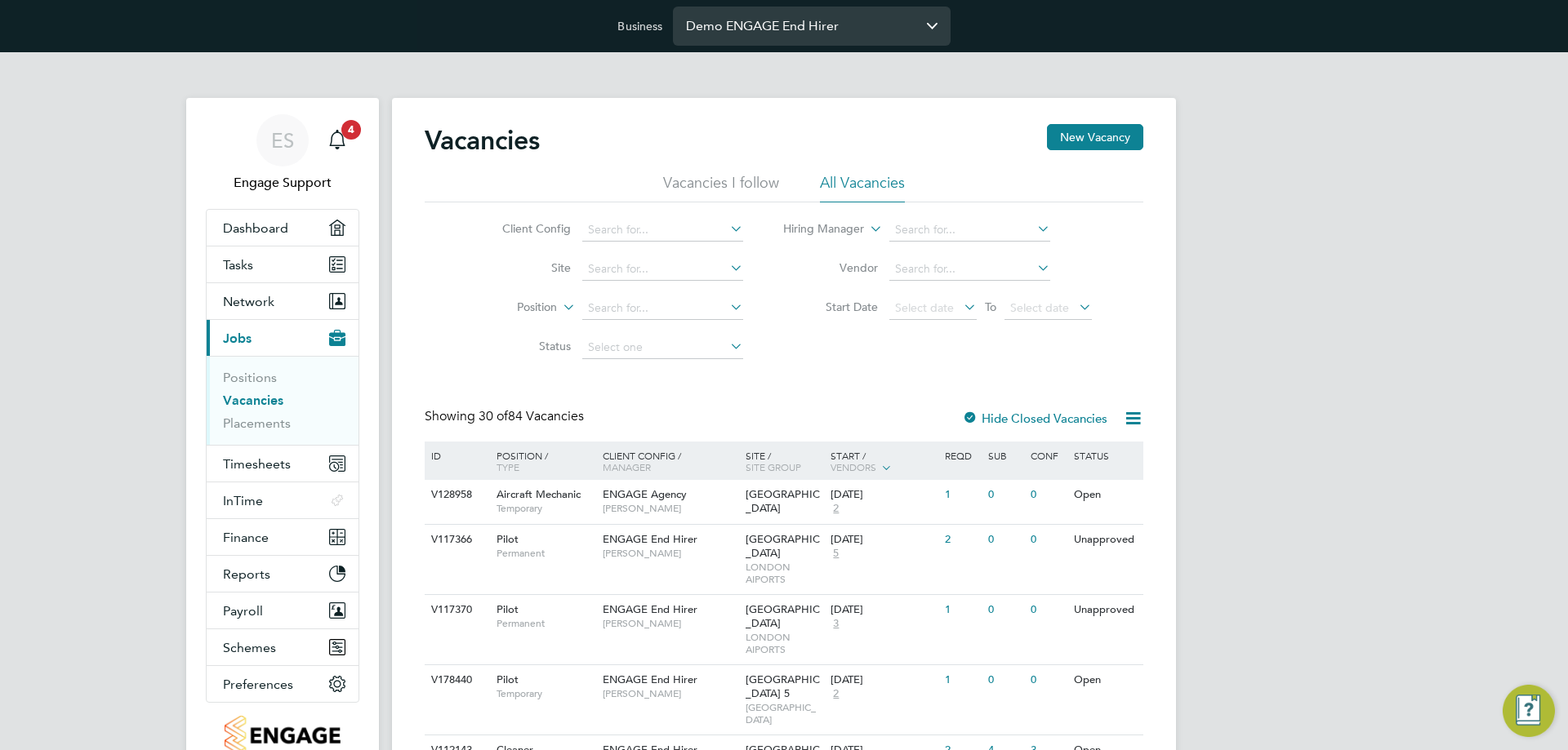
click at [846, 32] on input "Demo ENGAGE End Hirer" at bounding box center [811, 26] width 278 height 39
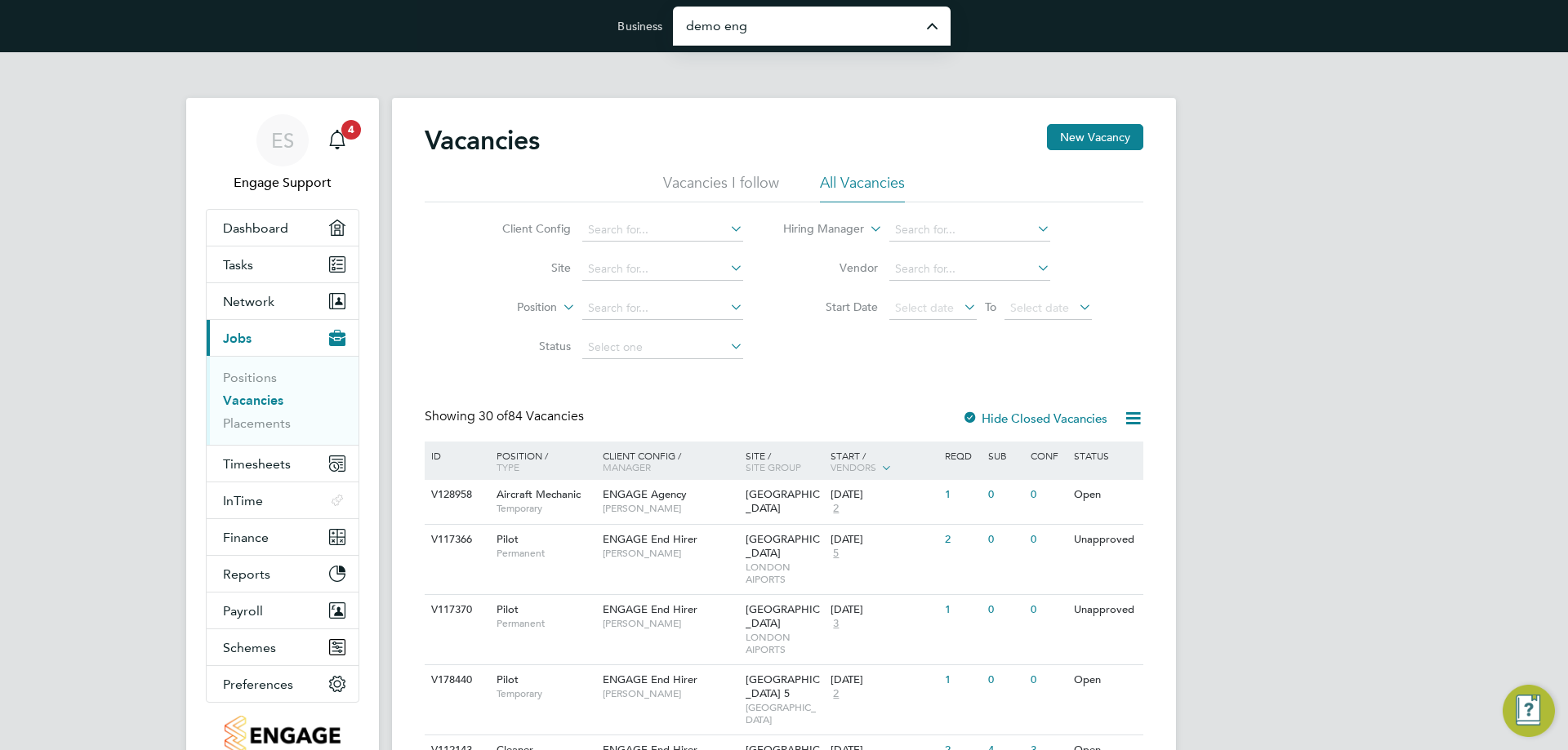
type input "Demo ENGAGE End Hirer"
